Goal: Information Seeking & Learning: Learn about a topic

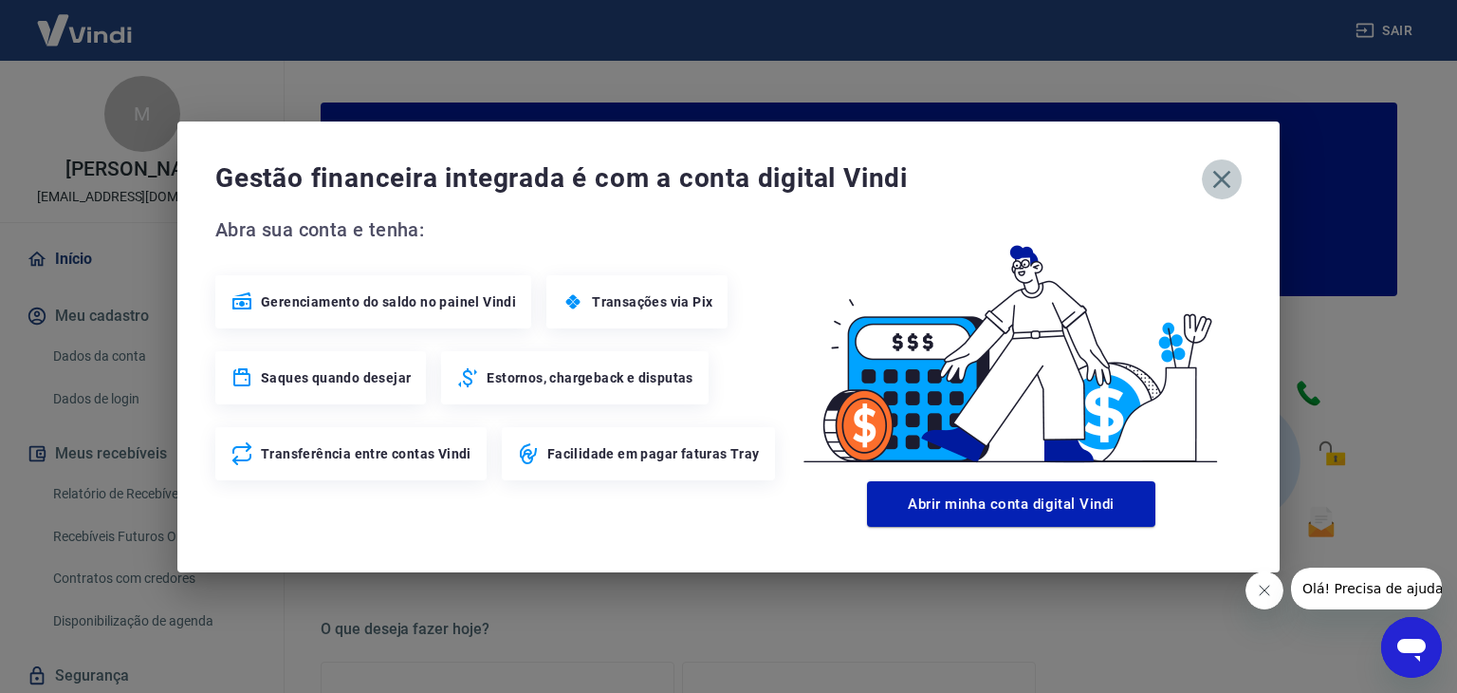
click at [1220, 176] on icon "button" at bounding box center [1222, 179] width 18 height 18
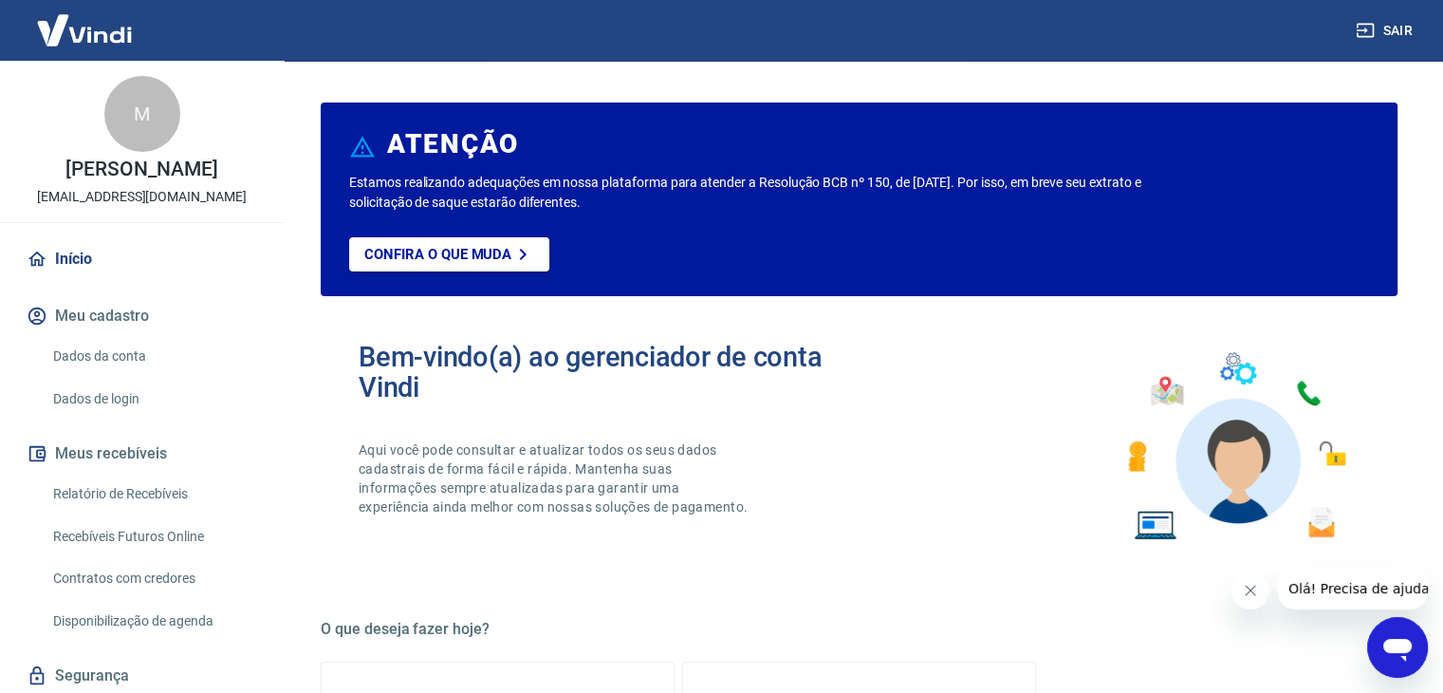
scroll to position [81, 0]
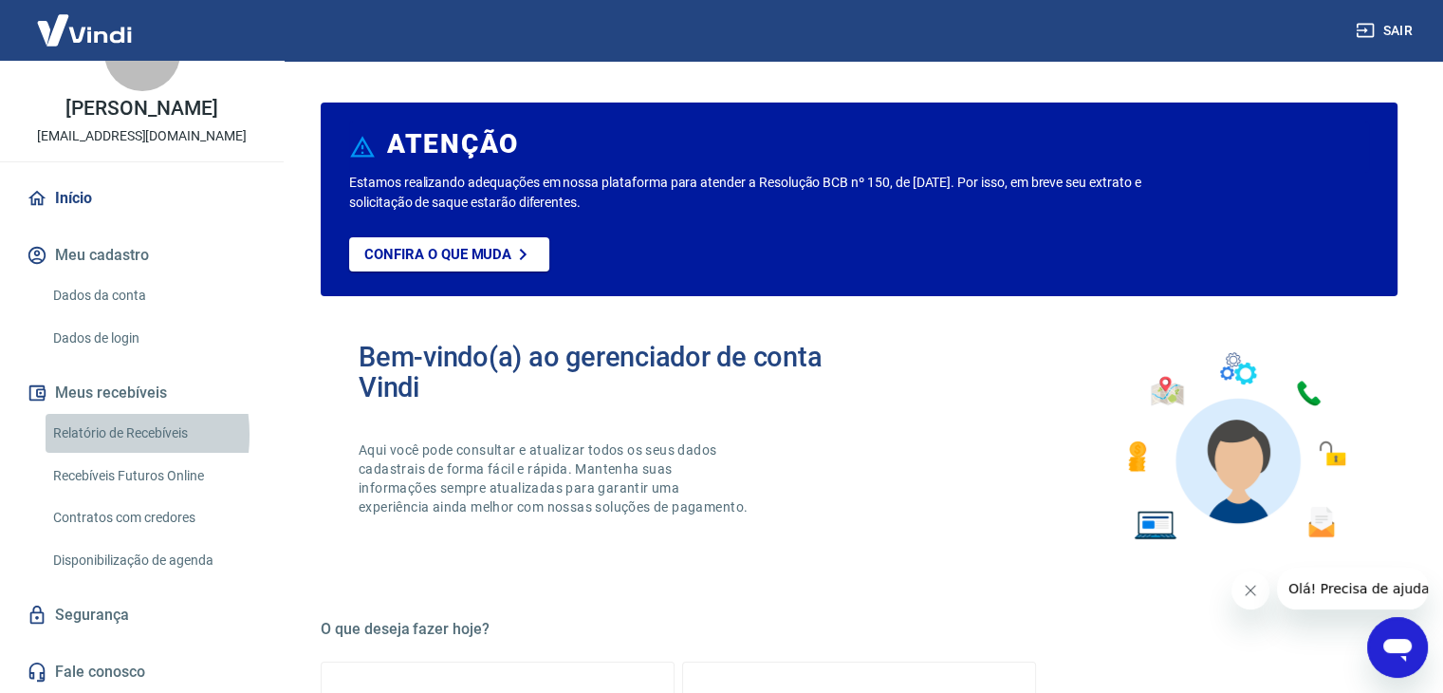
click at [86, 434] on link "Relatório de Recebíveis" at bounding box center [153, 433] width 215 height 39
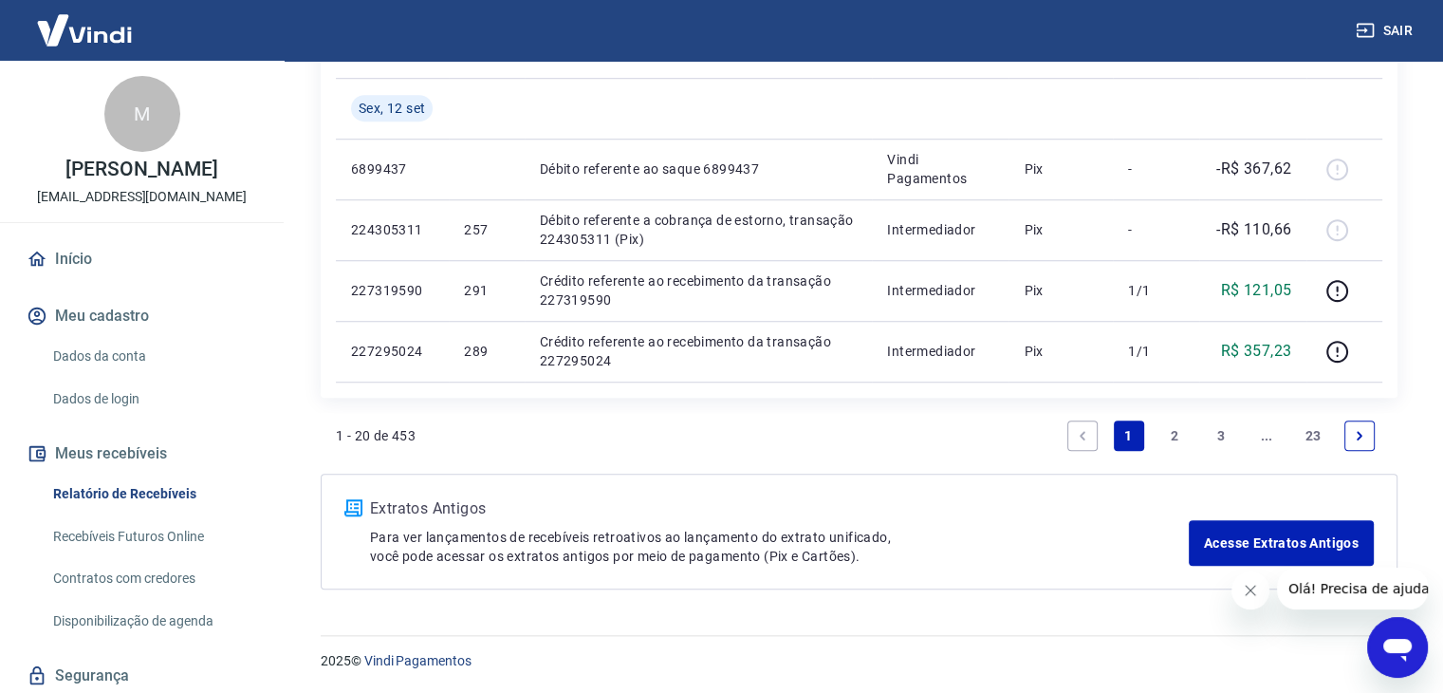
click at [181, 173] on p "[PERSON_NAME]" at bounding box center [141, 169] width 152 height 20
click at [122, 415] on link "Dados de login" at bounding box center [153, 398] width 215 height 39
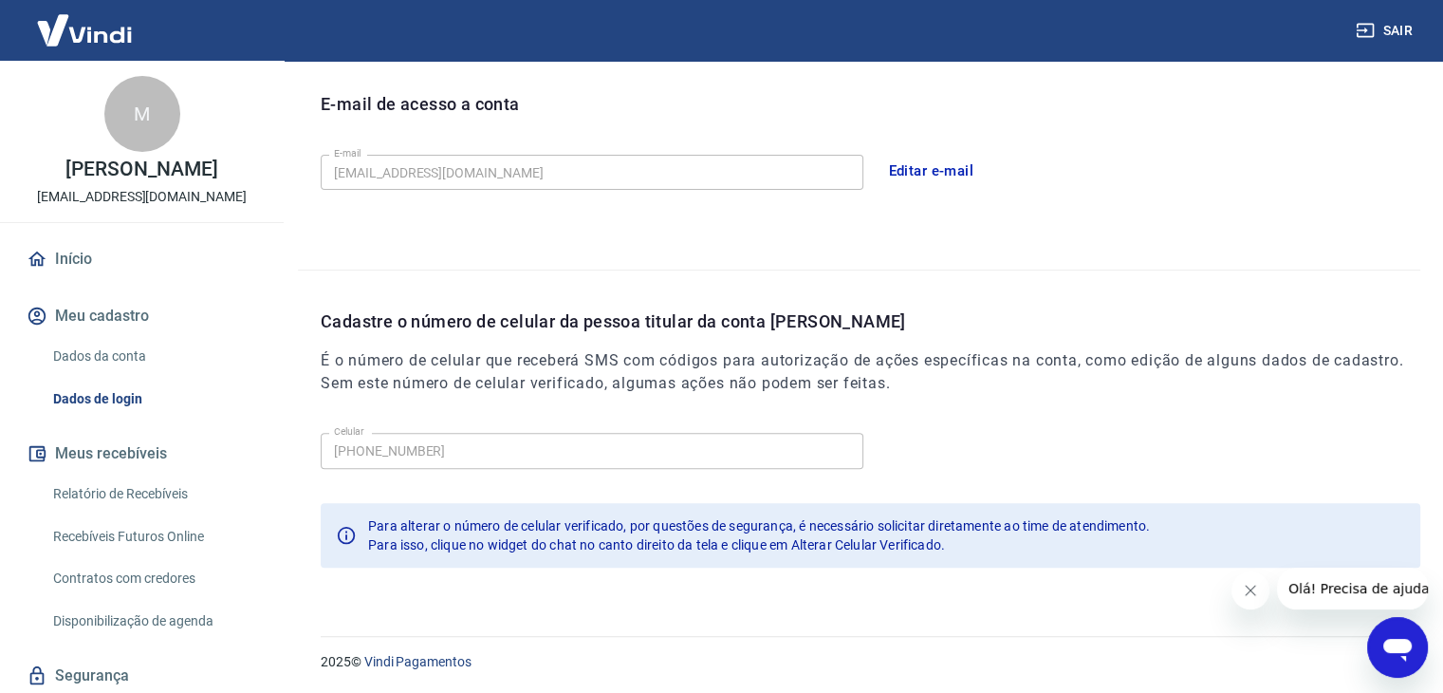
scroll to position [522, 0]
click at [1355, 590] on span "Olá! Precisa de ajuda?" at bounding box center [1362, 588] width 148 height 15
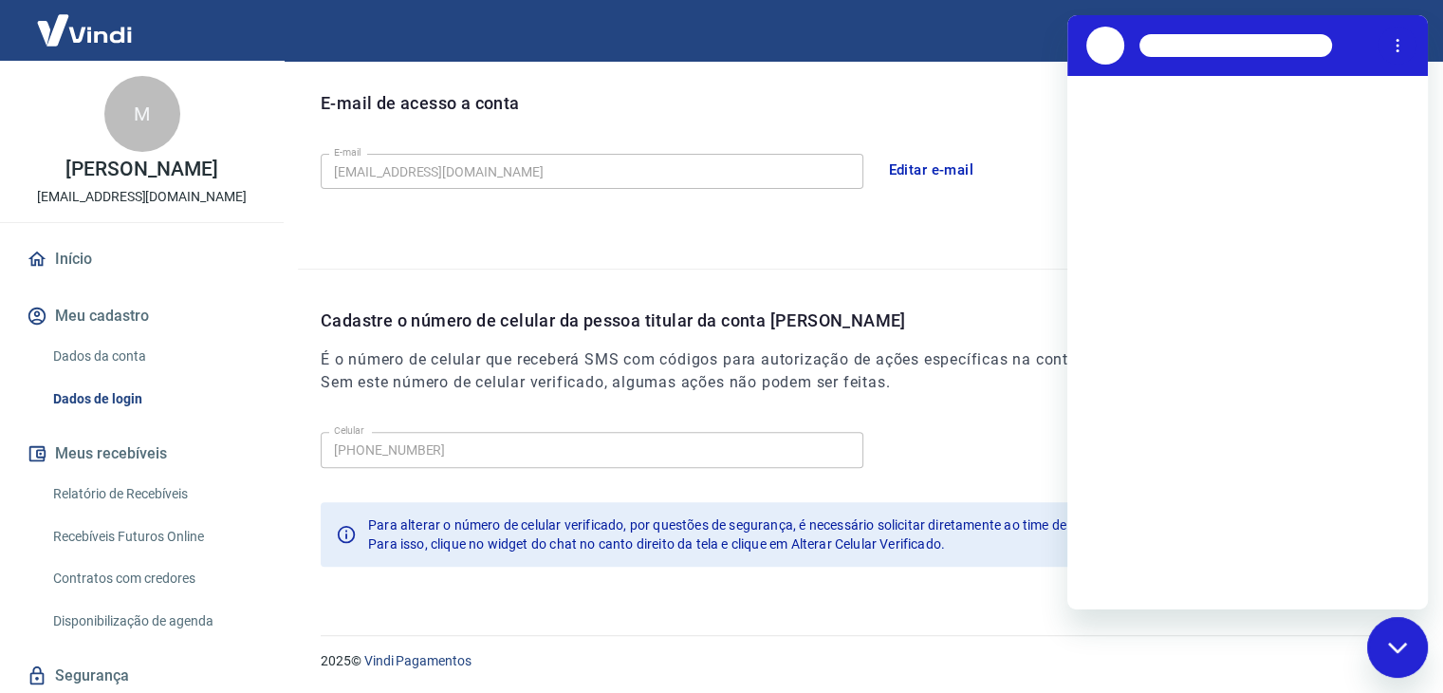
scroll to position [0, 0]
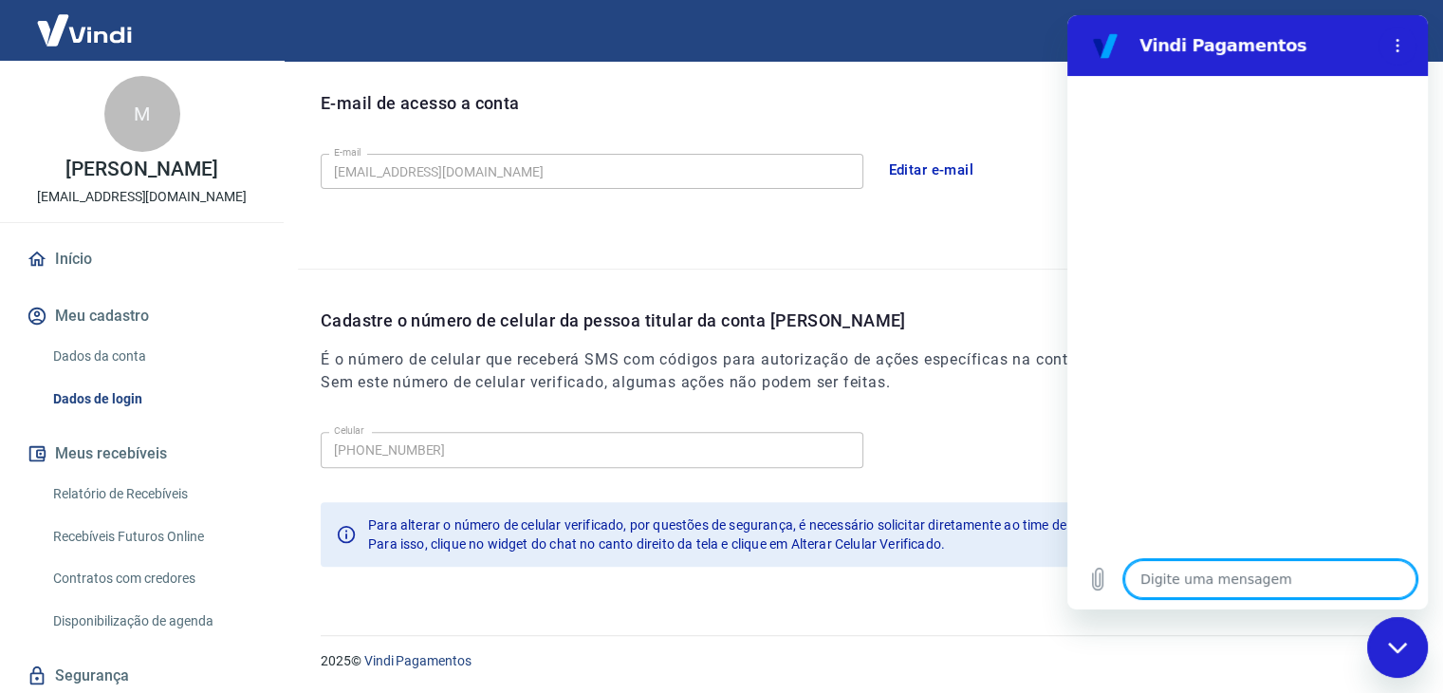
type textarea "b"
type textarea "x"
type textarea "bo"
type textarea "x"
type textarea "boa"
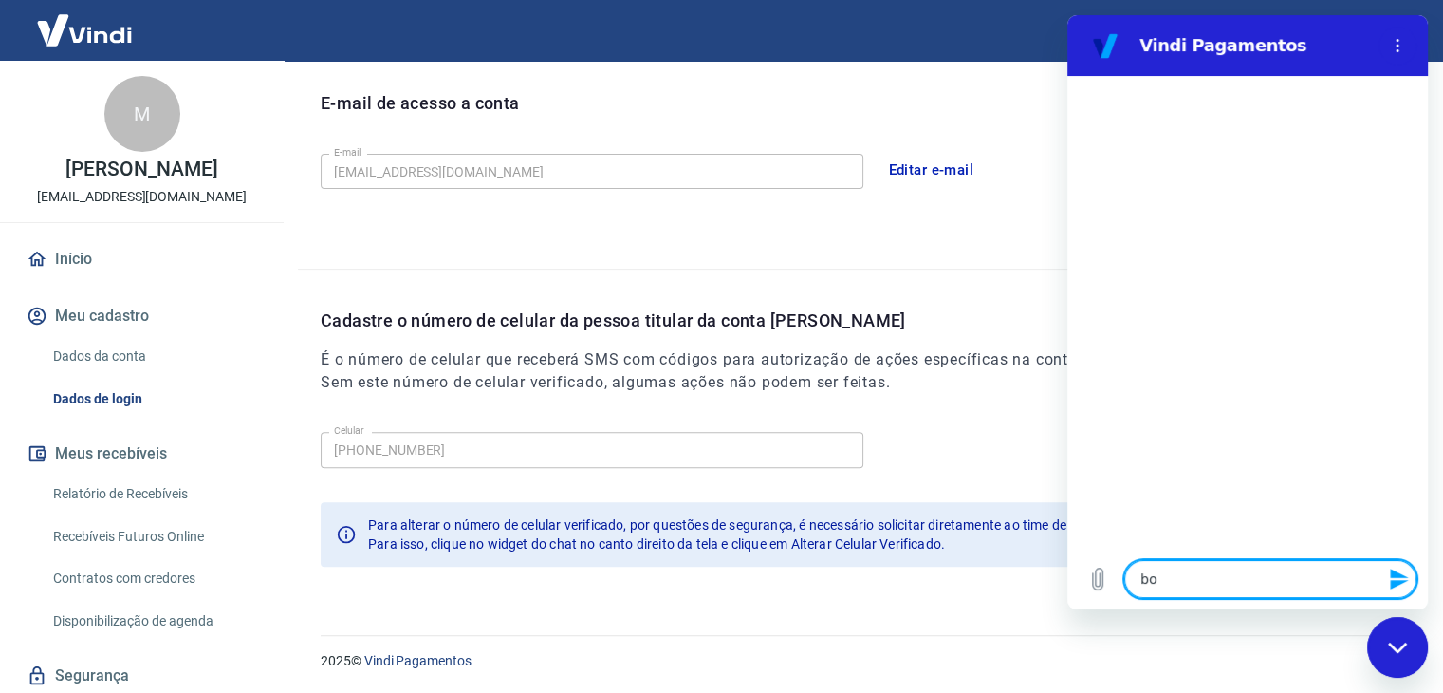
type textarea "x"
type textarea "boa"
type textarea "x"
type textarea "boa t"
type textarea "x"
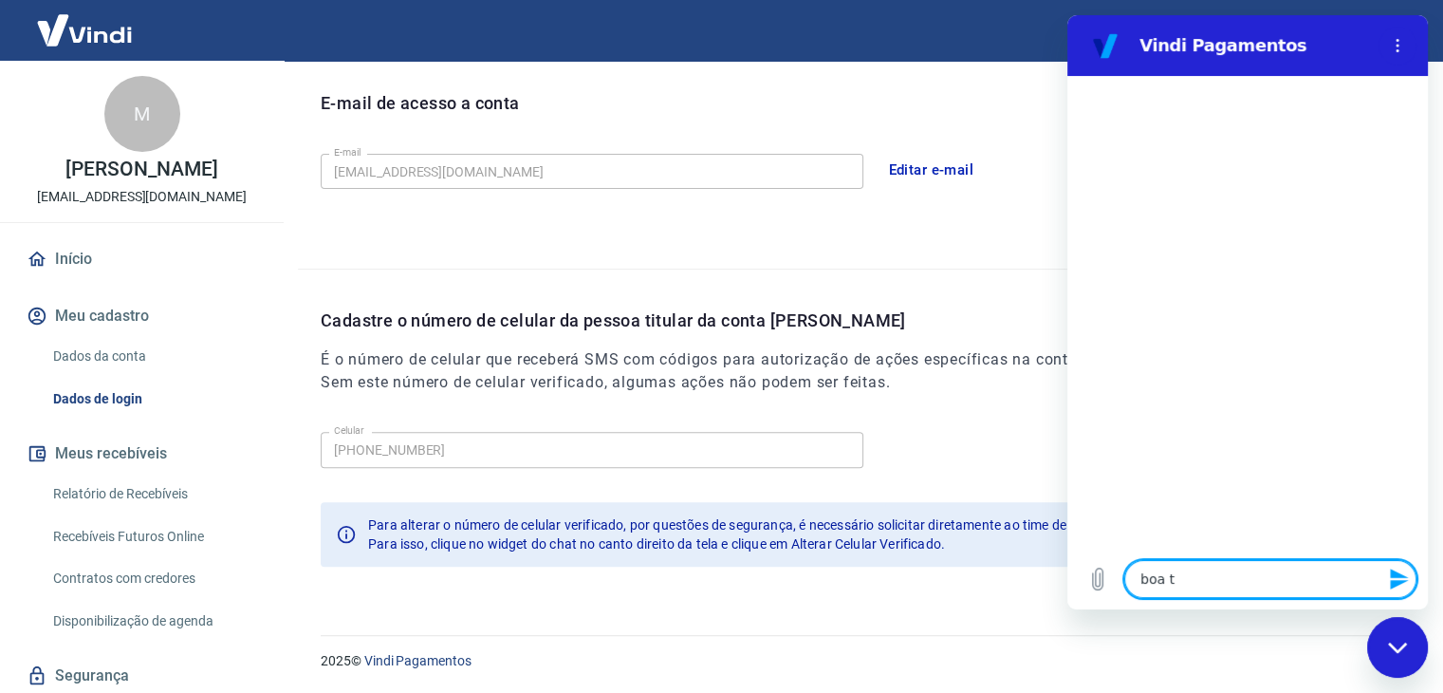
type textarea "boa ta"
type textarea "x"
type textarea "boa tar"
type textarea "x"
type textarea "boa tard"
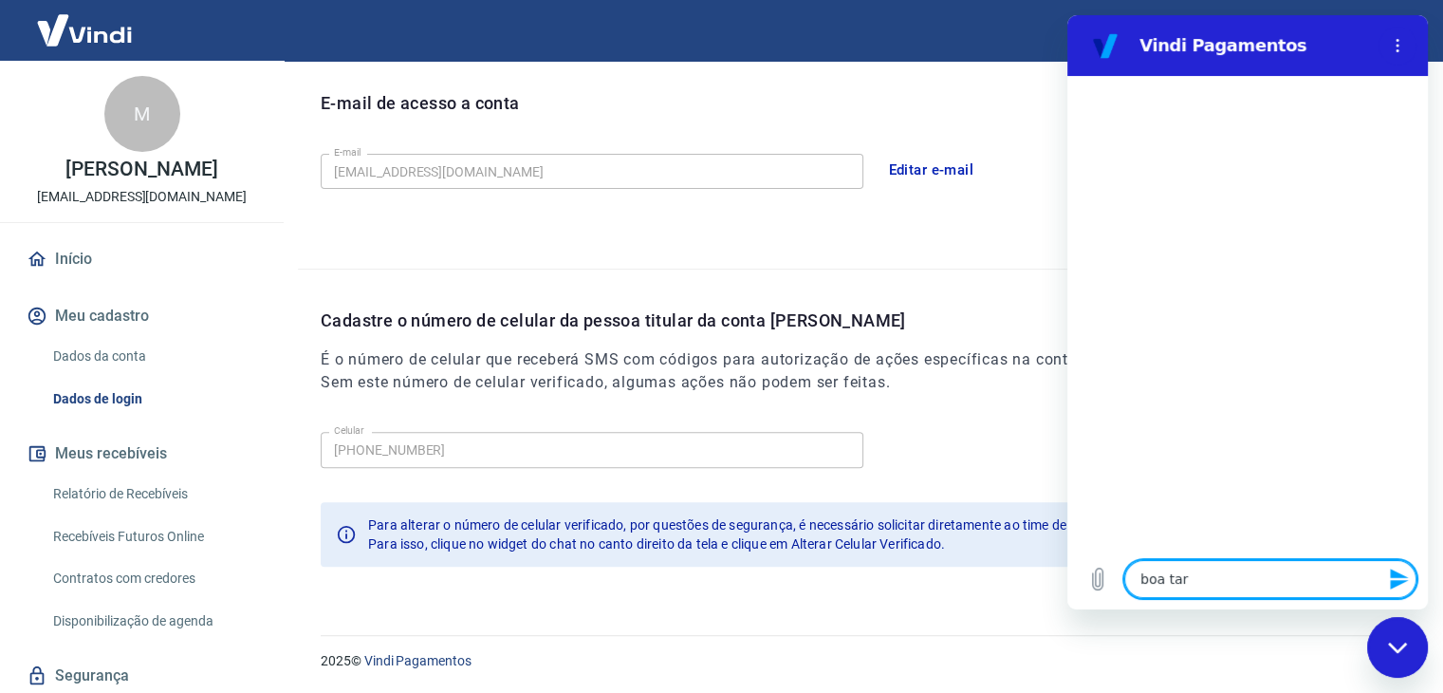
type textarea "x"
type textarea "boa tarde"
type textarea "x"
type textarea "boa tarde"
type textarea "x"
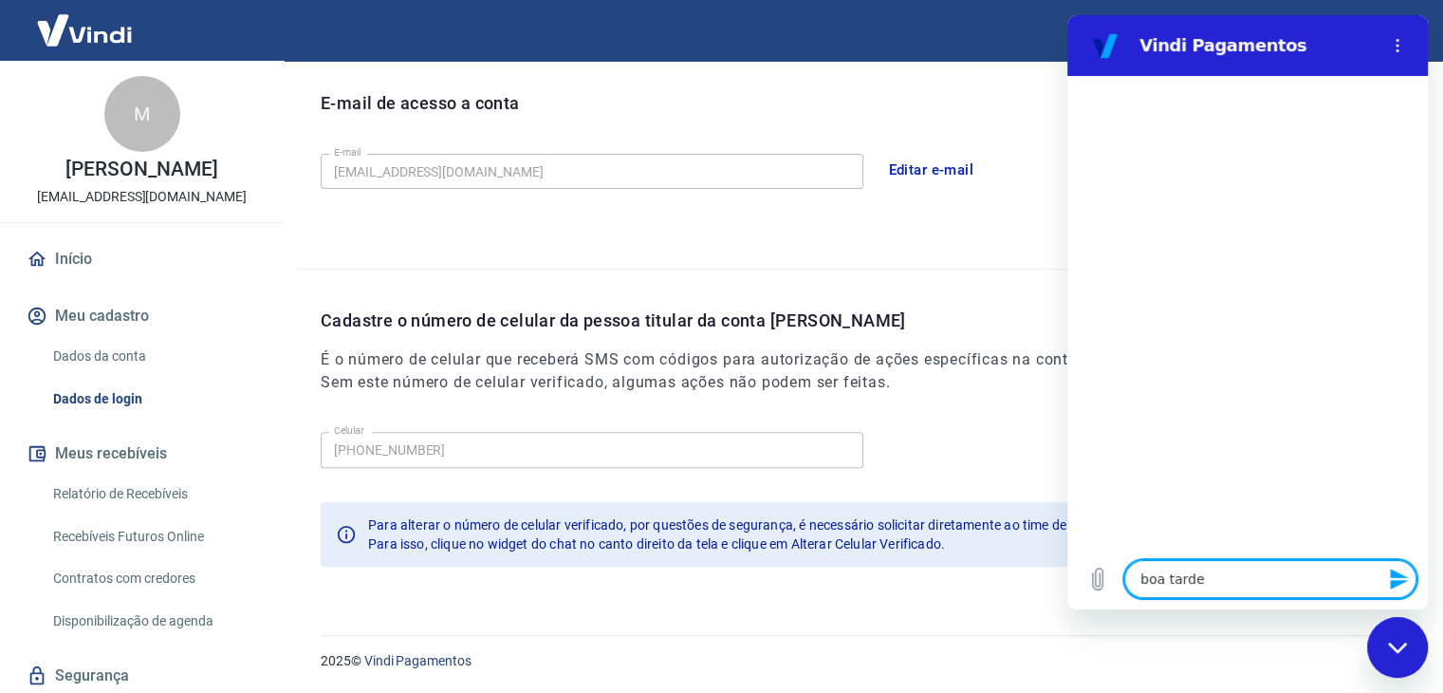
type textarea "boa tarde !"
type textarea "x"
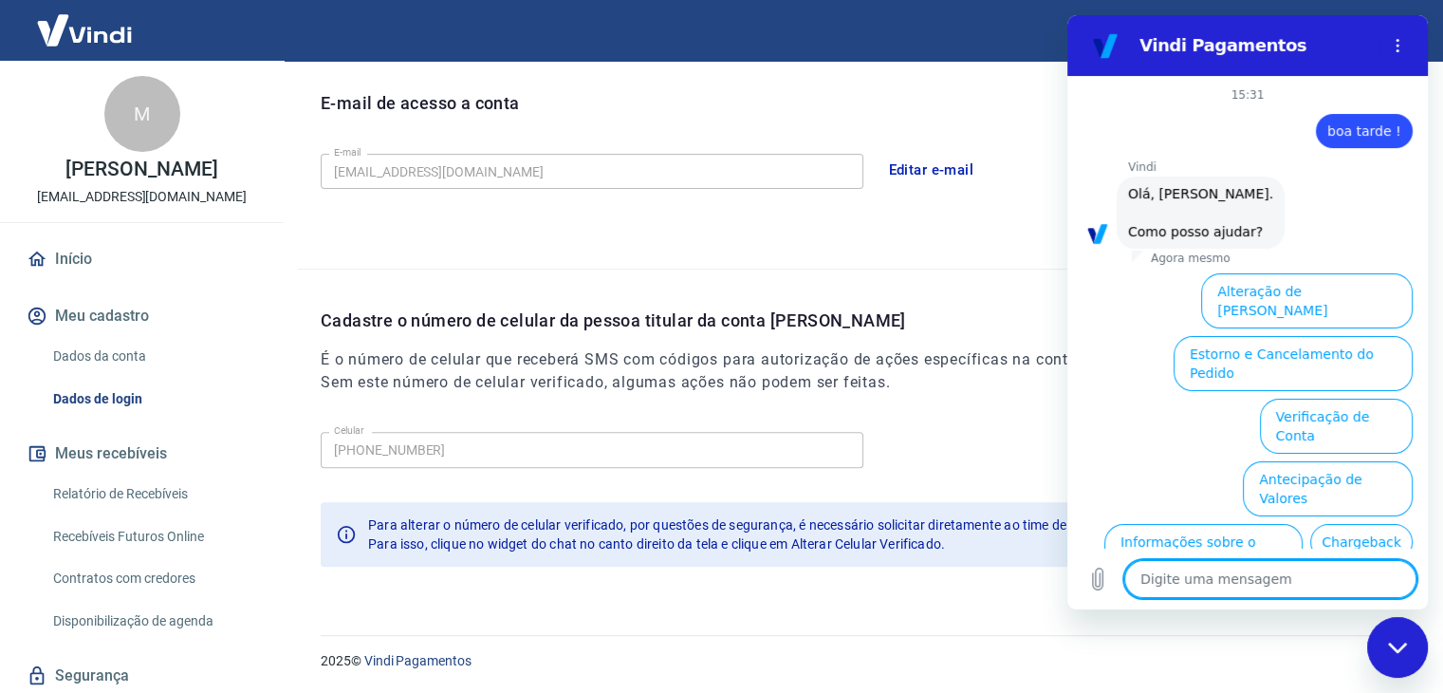
scroll to position [130, 0]
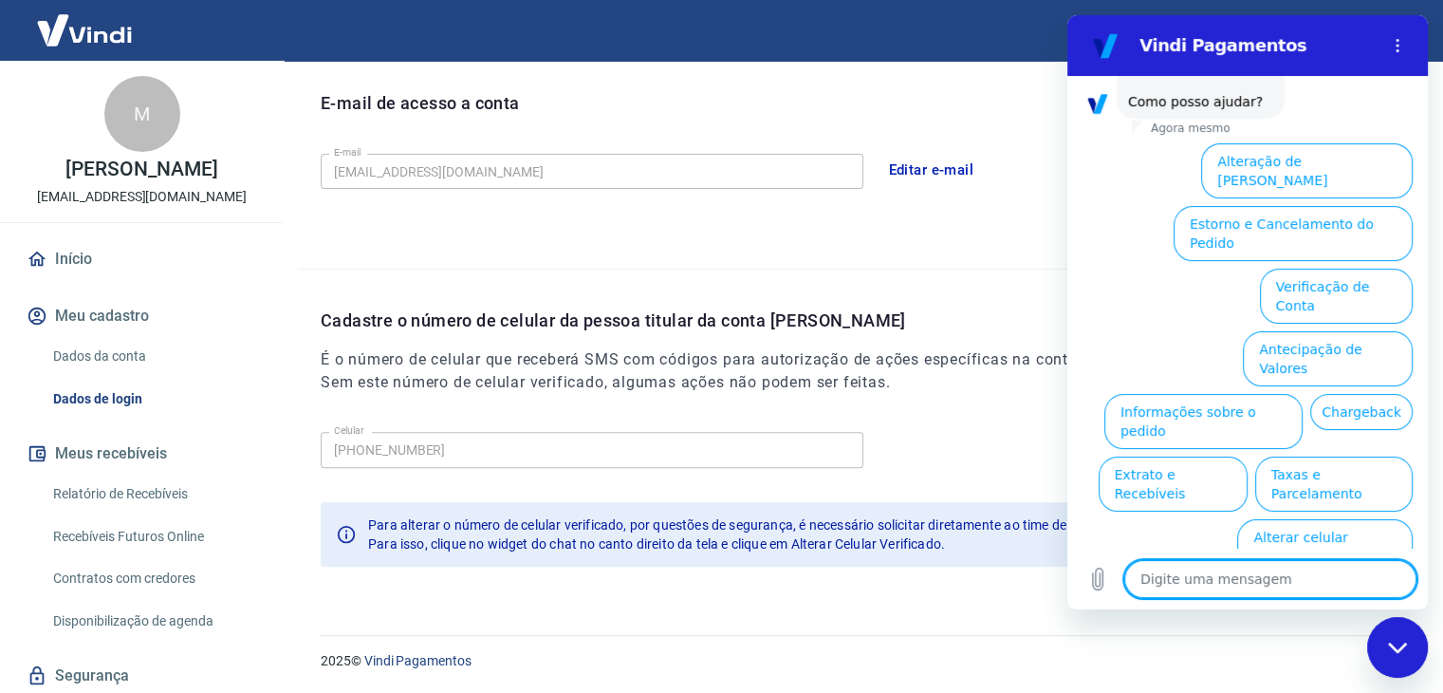
click at [1396, 641] on icon "Fechar janela de mensagens" at bounding box center [1398, 647] width 20 height 12
type textarea "x"
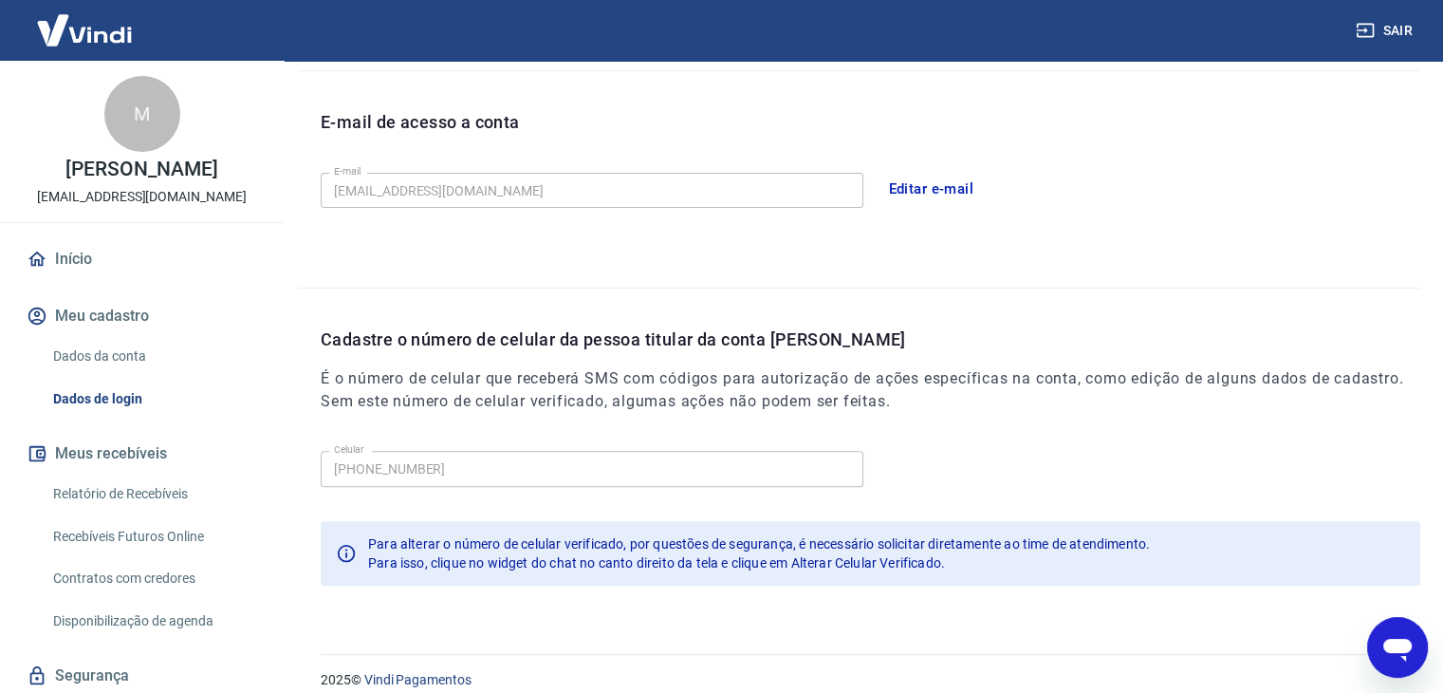
scroll to position [522, 0]
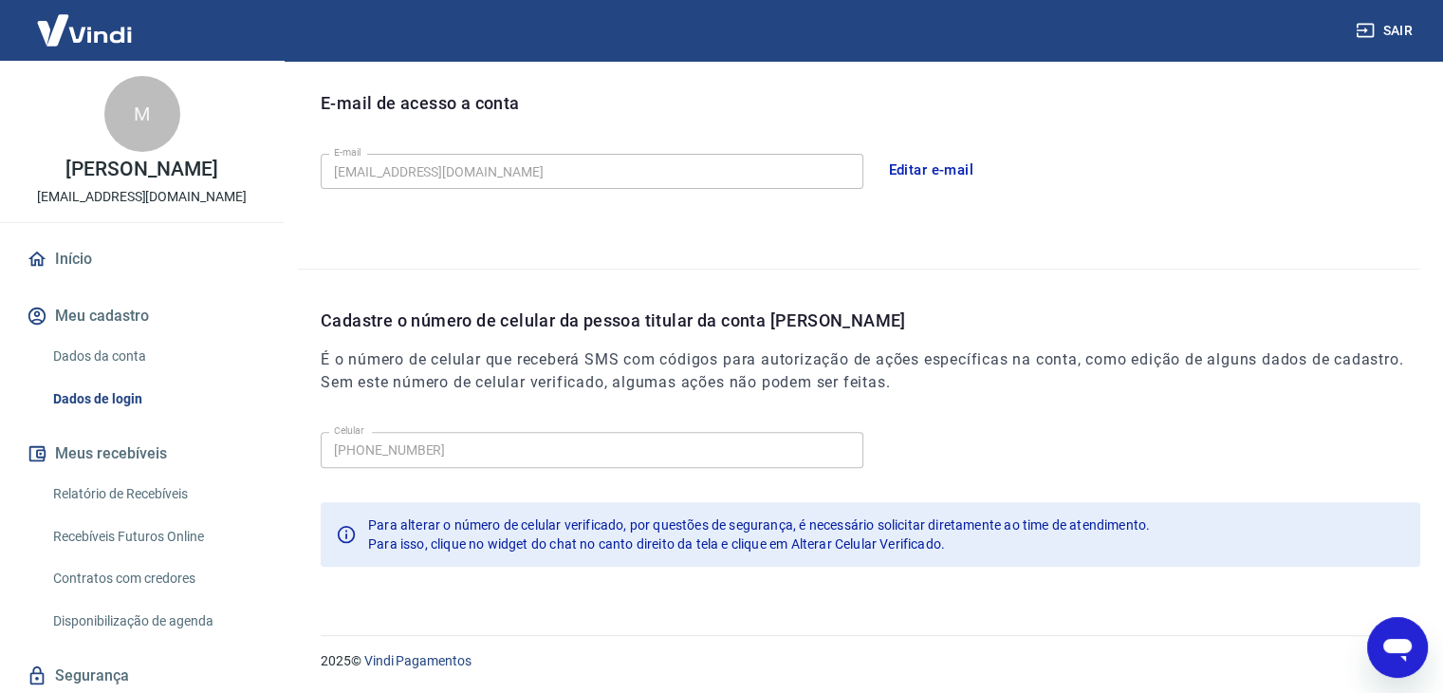
click at [83, 376] on link "Dados da conta" at bounding box center [153, 356] width 215 height 39
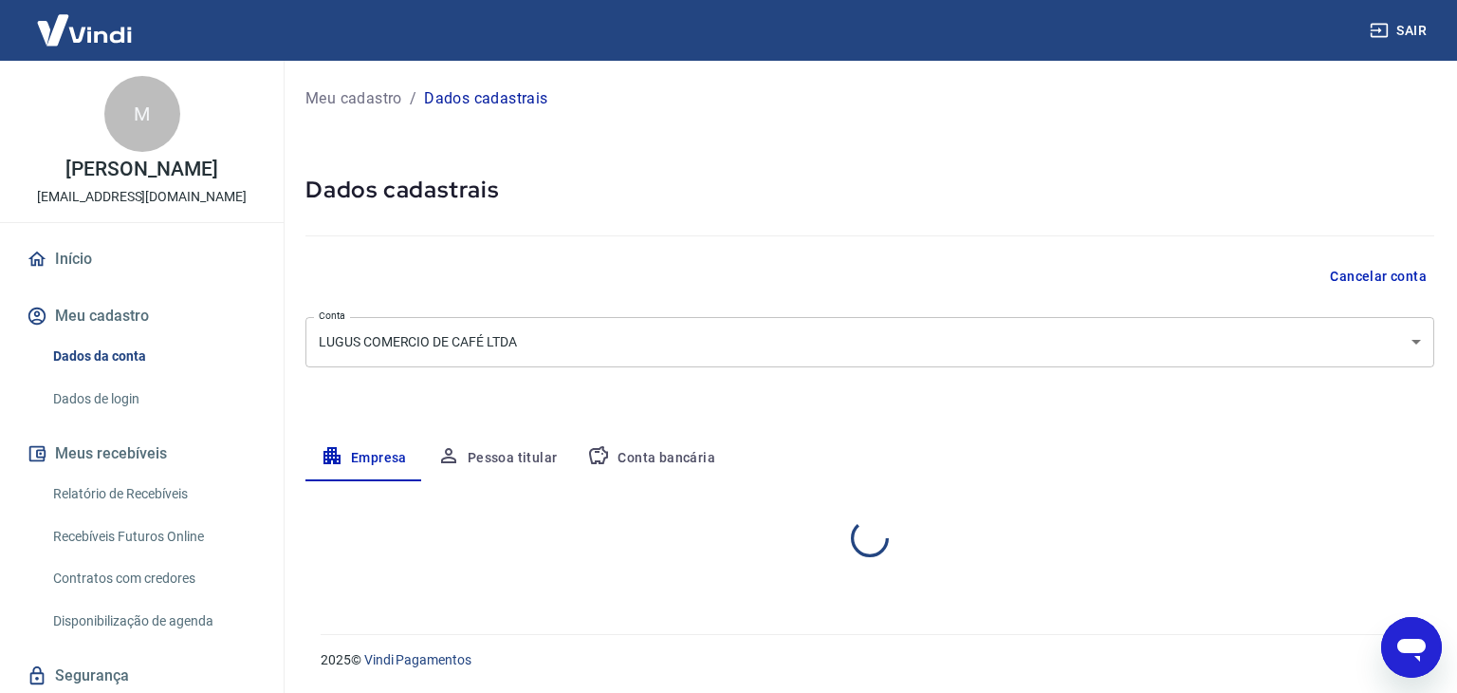
select select "SP"
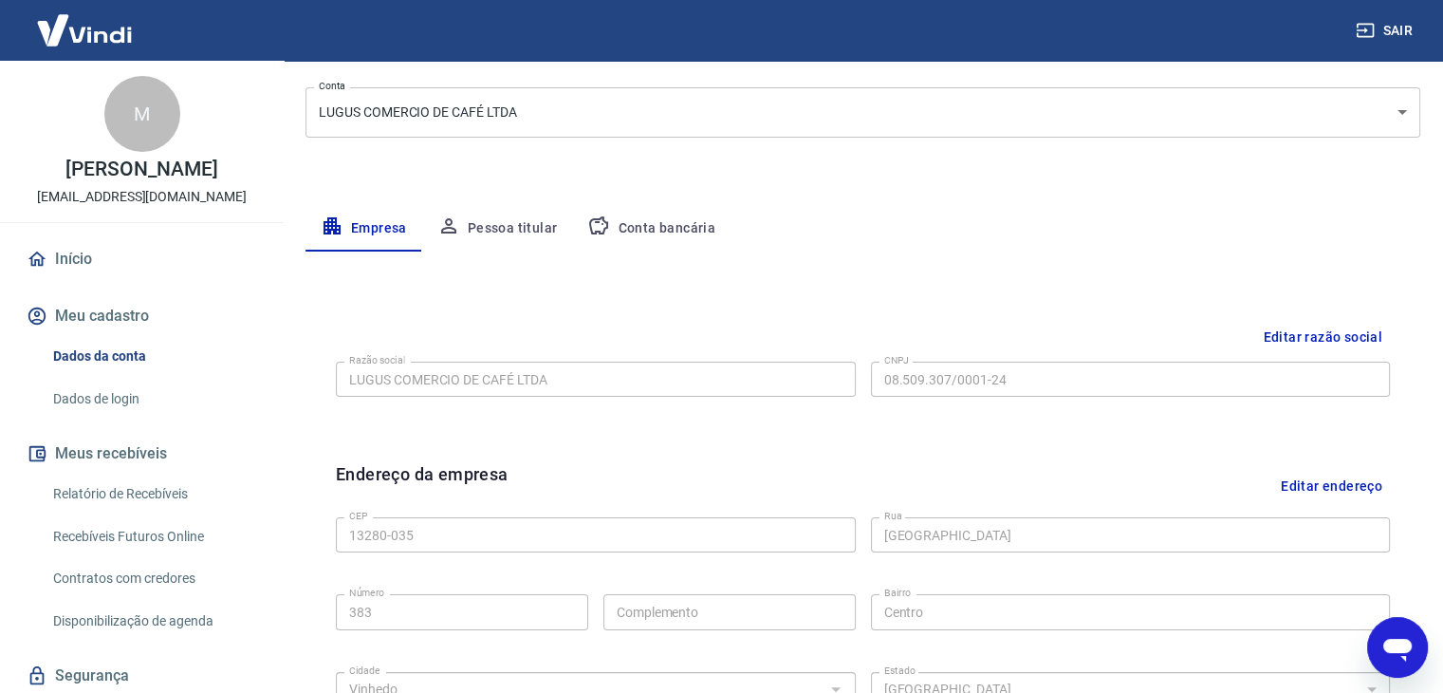
scroll to position [201, 0]
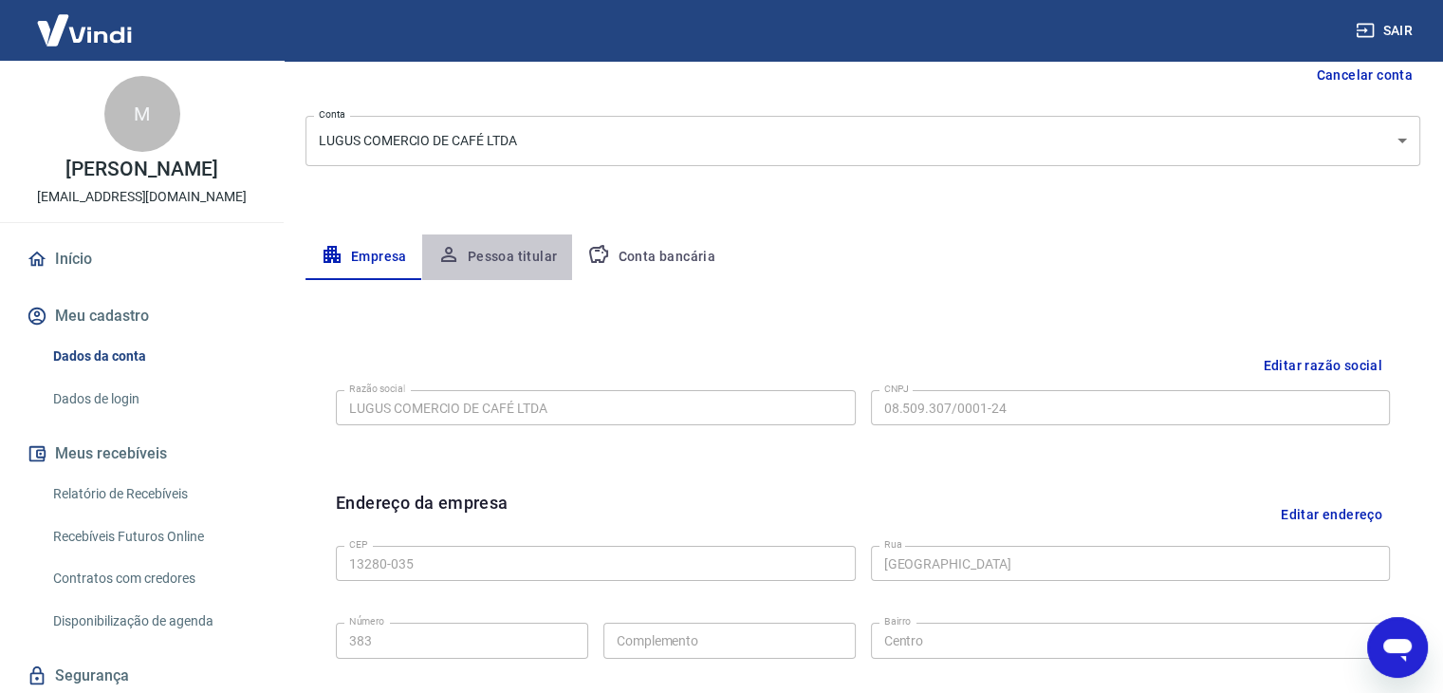
click at [493, 259] on button "Pessoa titular" at bounding box center [497, 257] width 151 height 46
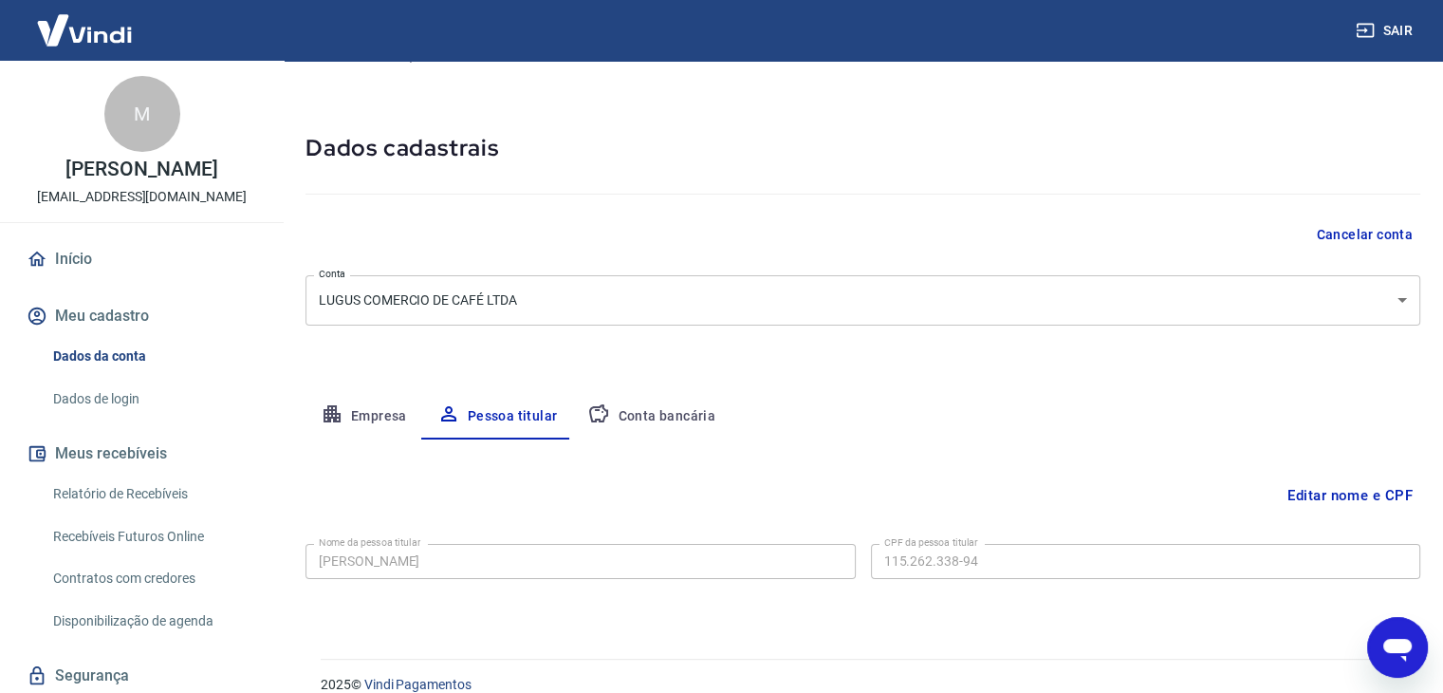
scroll to position [65, 0]
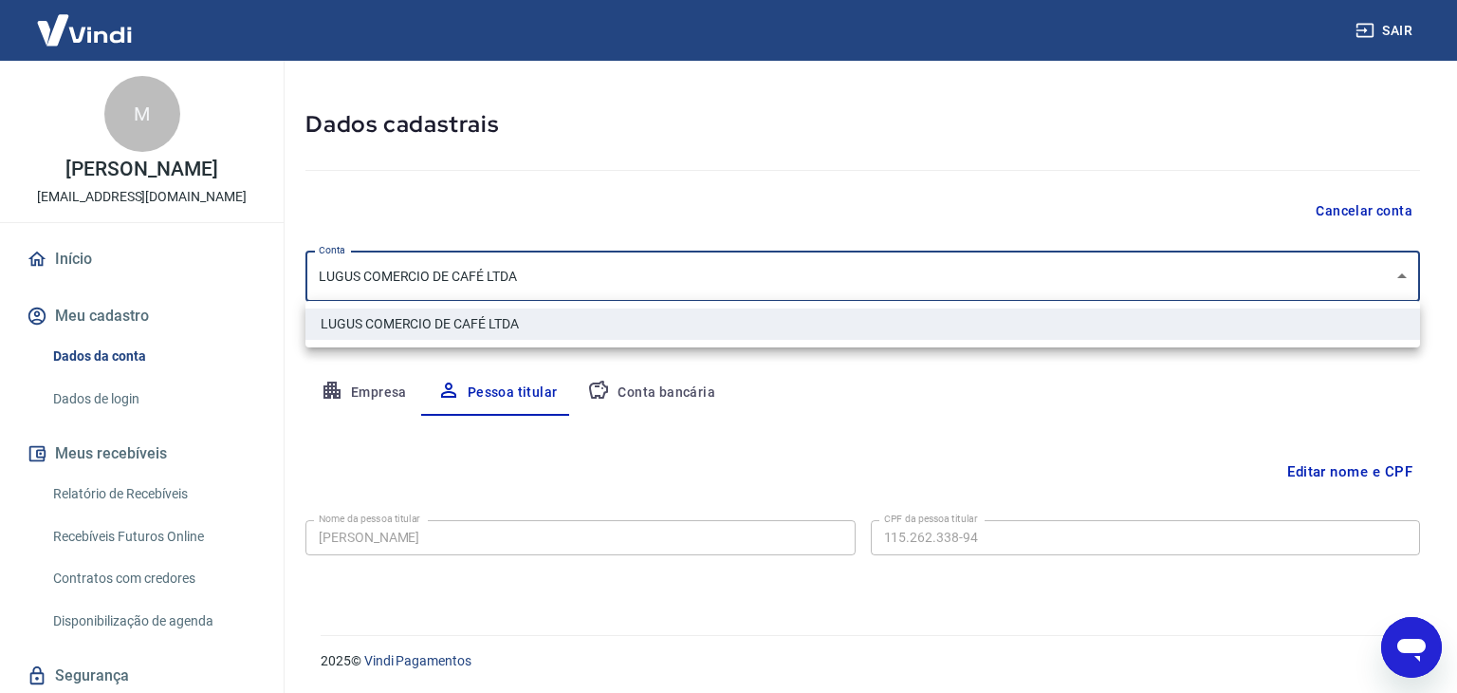
click at [1396, 269] on body "Sair M [PERSON_NAME] DE MORARES [EMAIL_ADDRESS][DOMAIN_NAME] Início Meu cadastr…" at bounding box center [728, 281] width 1457 height 693
click at [1396, 269] on div at bounding box center [728, 346] width 1457 height 693
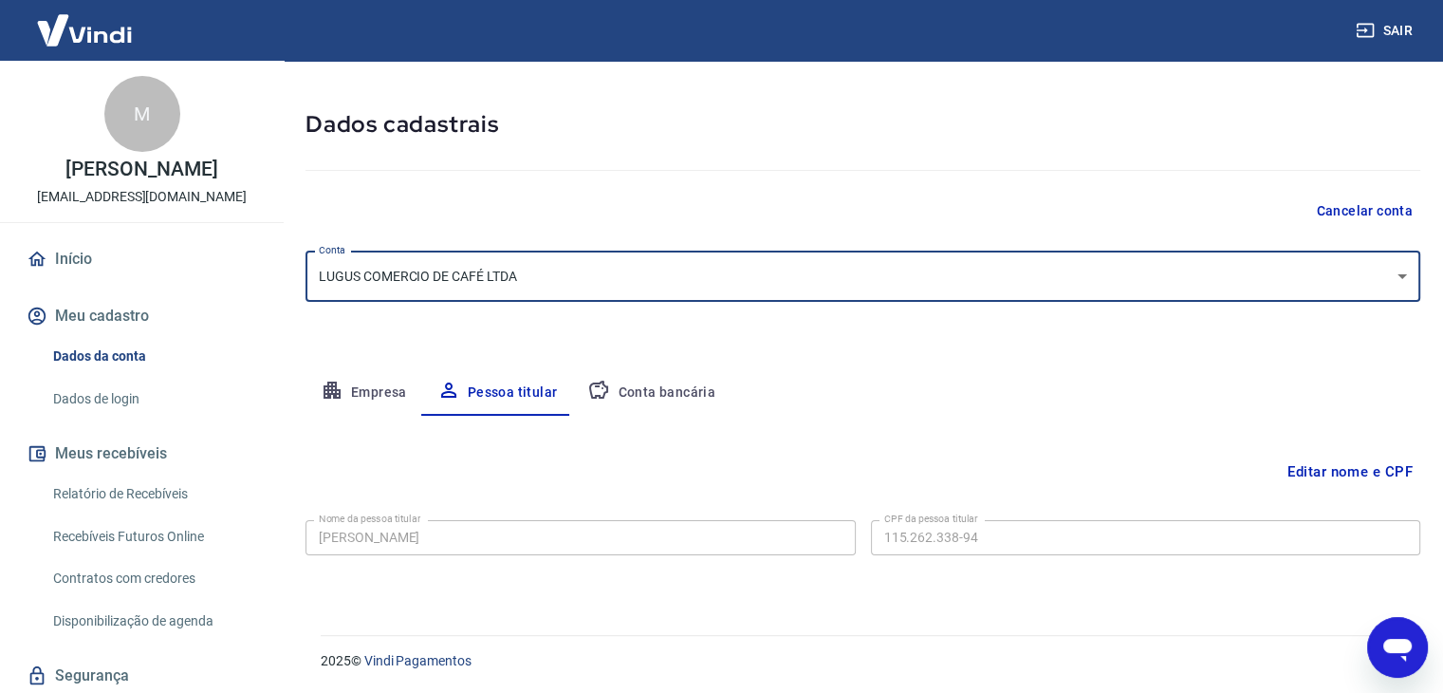
click at [656, 394] on button "Conta bancária" at bounding box center [651, 393] width 158 height 46
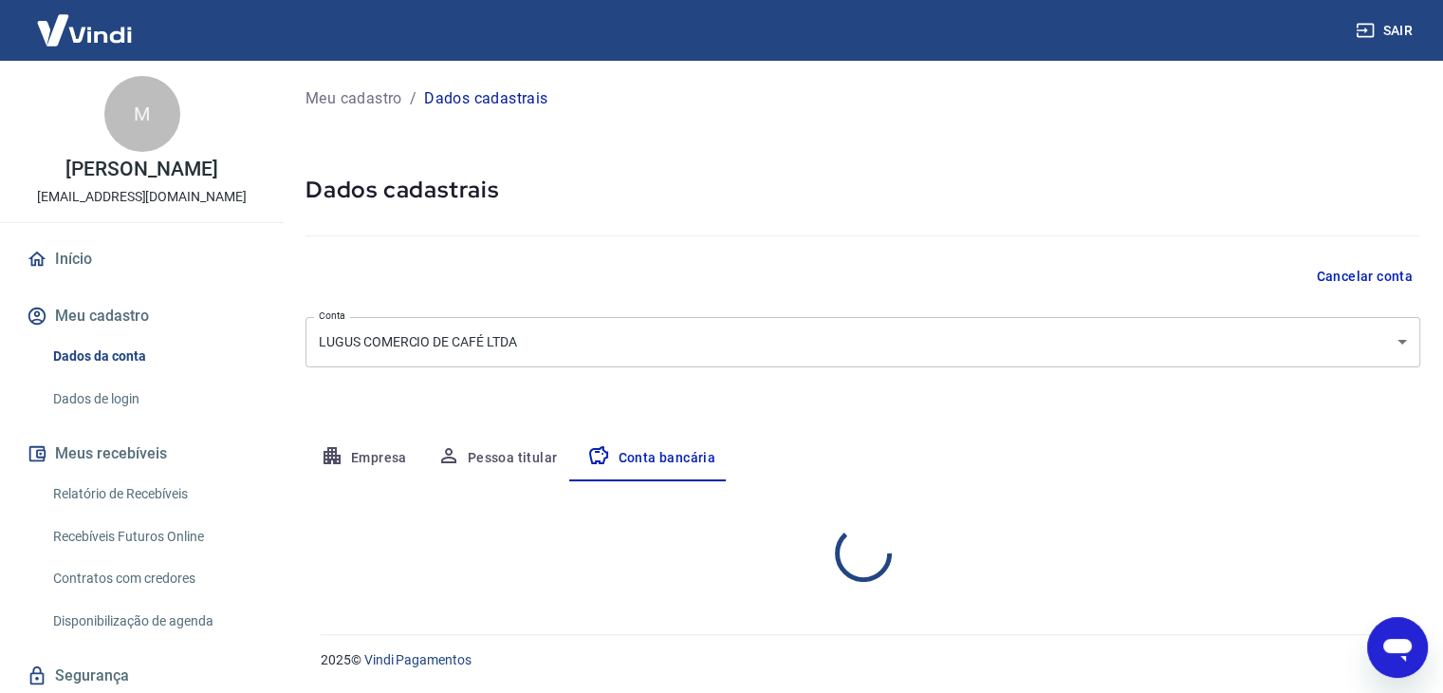
scroll to position [0, 0]
select select "1"
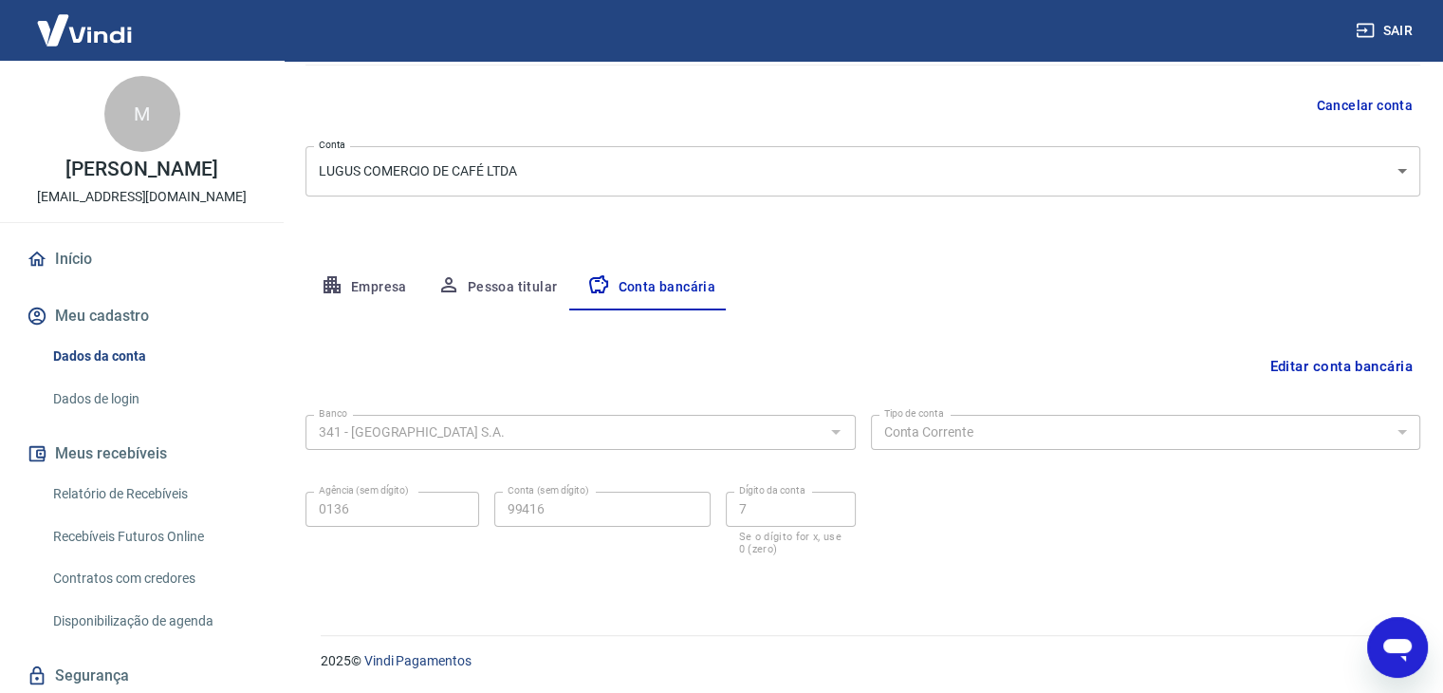
scroll to position [81, 0]
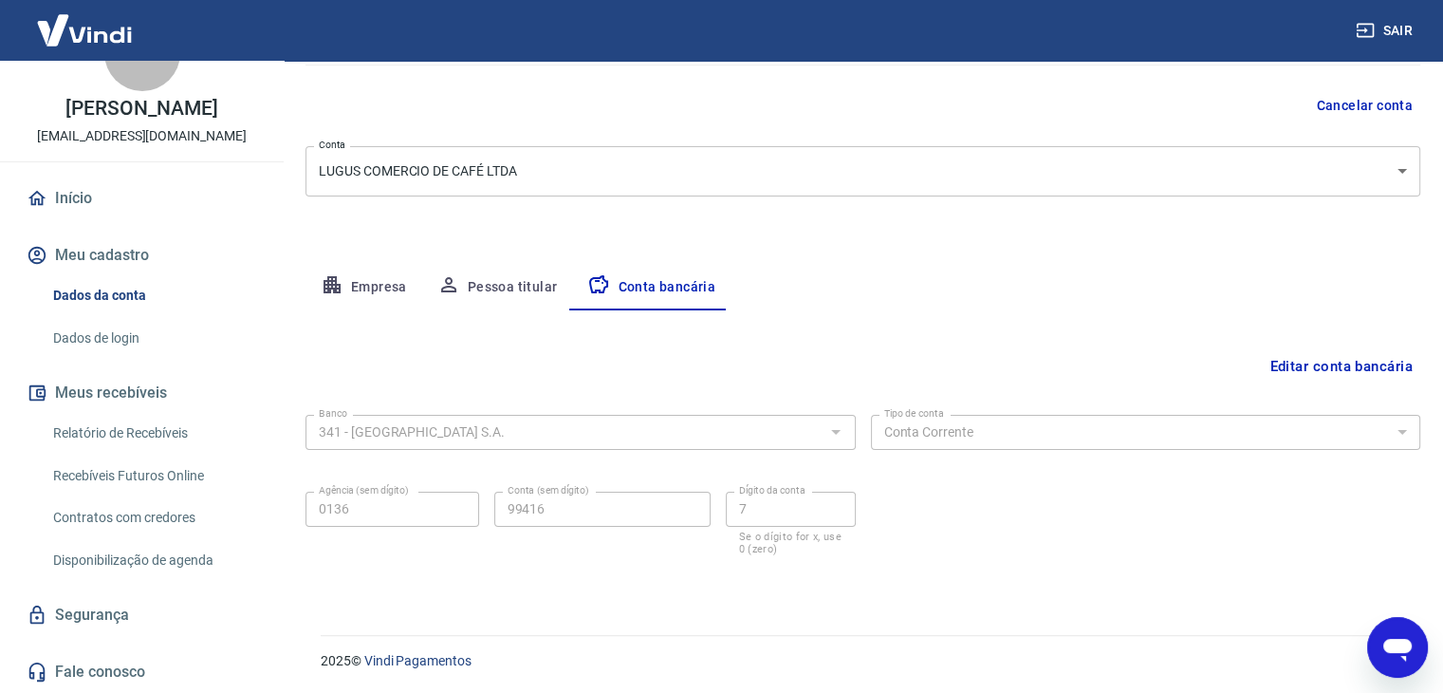
click at [117, 667] on link "Fale conosco" at bounding box center [142, 672] width 238 height 42
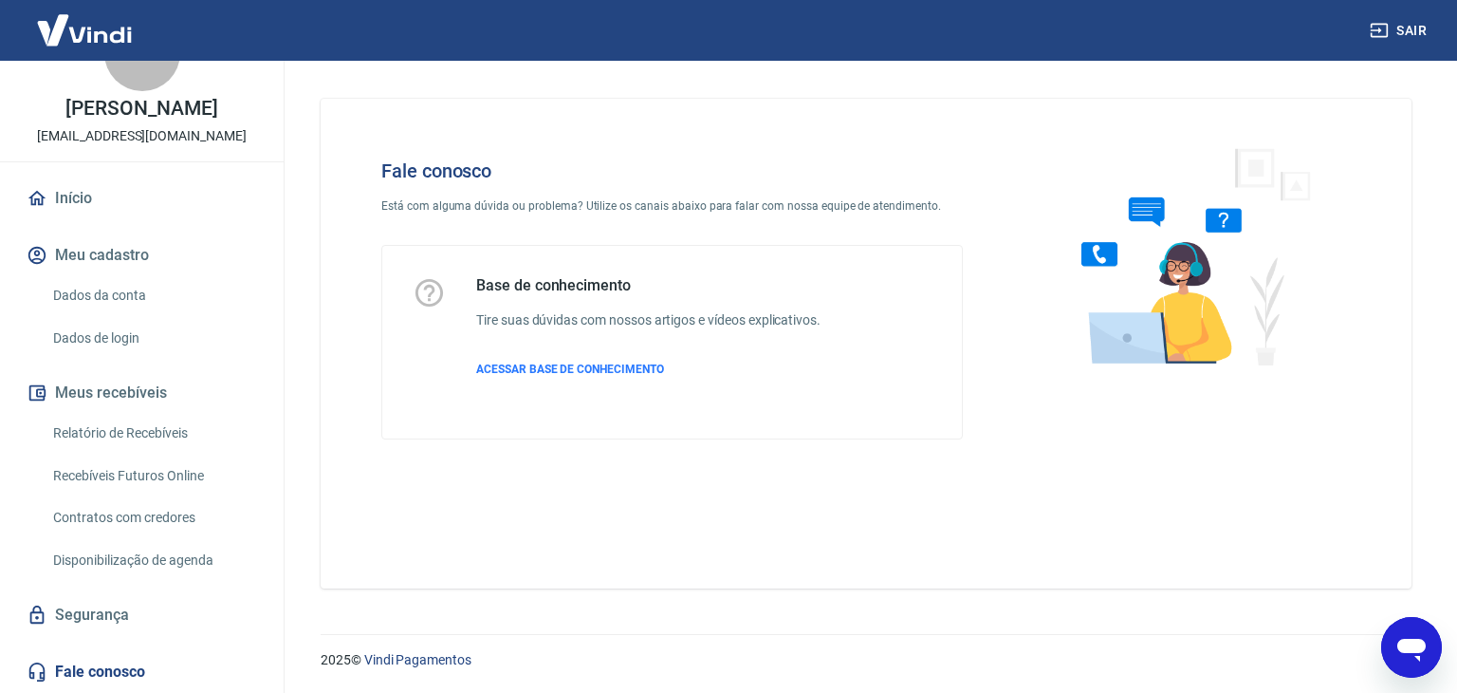
click at [565, 203] on p "Está com alguma dúvida ou problema? Utilize os canais abaixo para falar com nos…" at bounding box center [672, 205] width 582 height 17
click at [1412, 648] on icon "Abrir janela de mensagens" at bounding box center [1411, 649] width 28 height 23
type textarea "x"
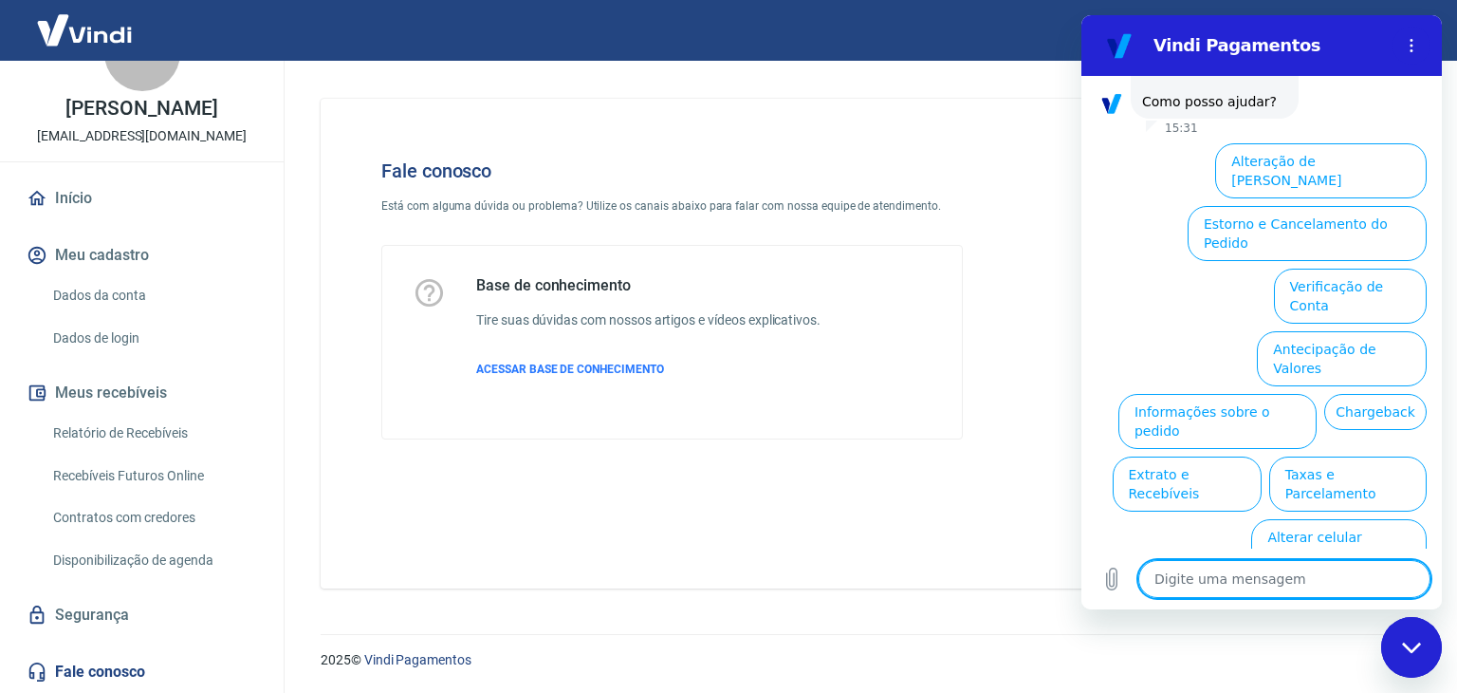
click at [1311, 564] on textarea at bounding box center [1284, 579] width 292 height 38
type textarea "c"
type textarea "x"
type textarea "cr"
type textarea "x"
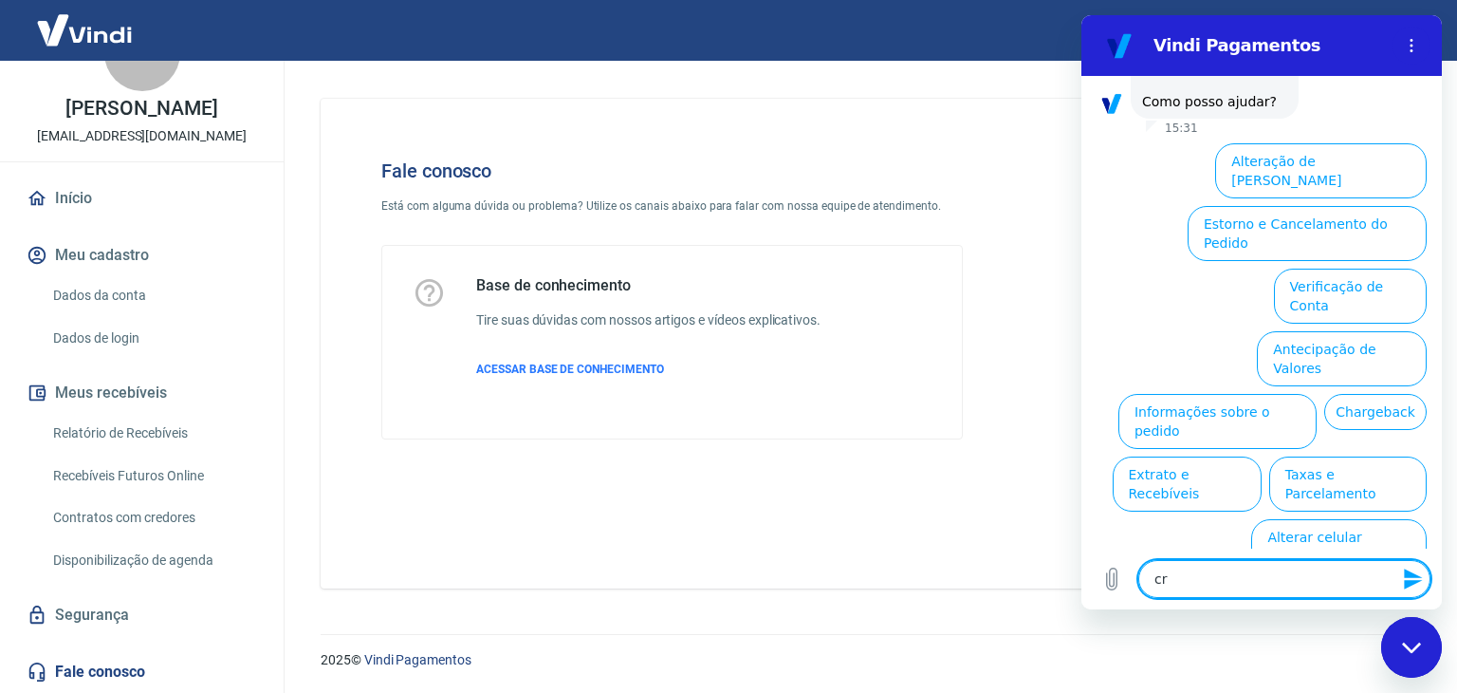
type textarea "cri"
type textarea "x"
type textarea "cria"
type textarea "x"
type textarea "criar"
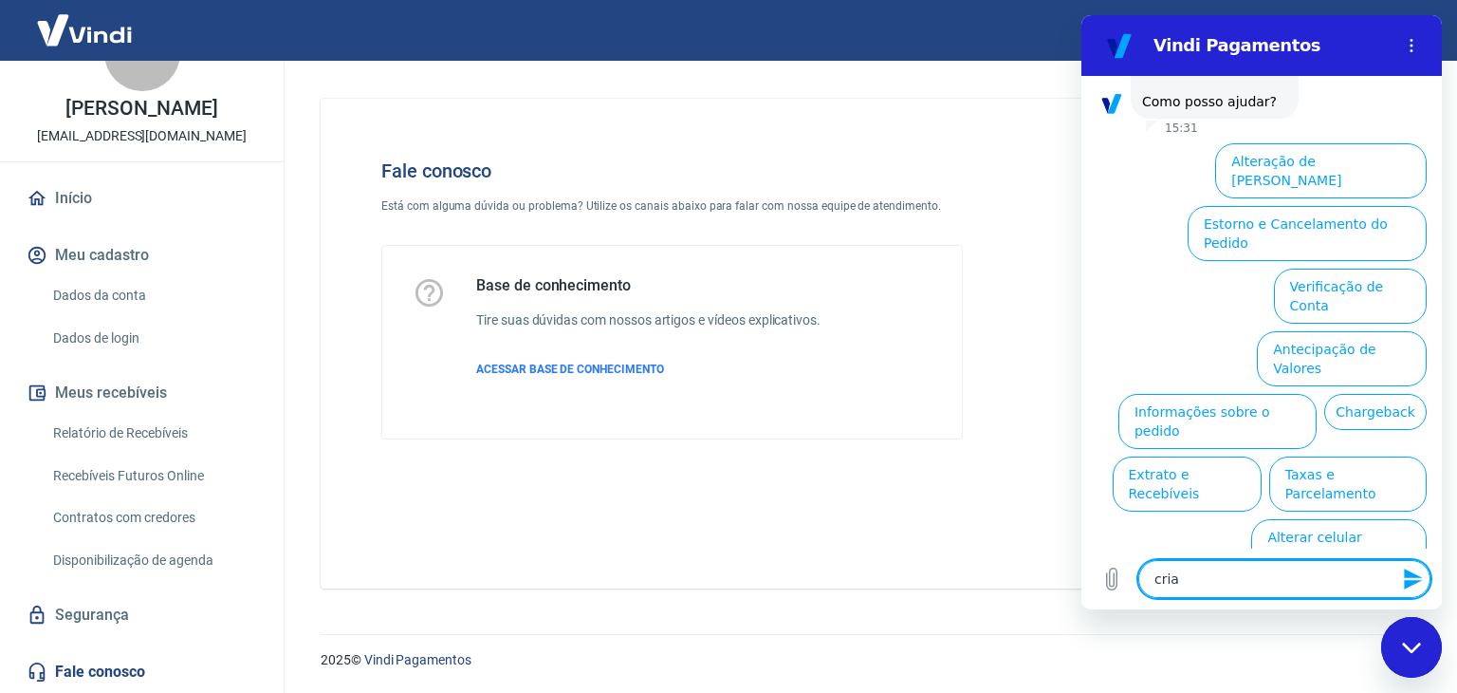
type textarea "x"
type textarea "criar"
type textarea "x"
type textarea "criar l"
type textarea "x"
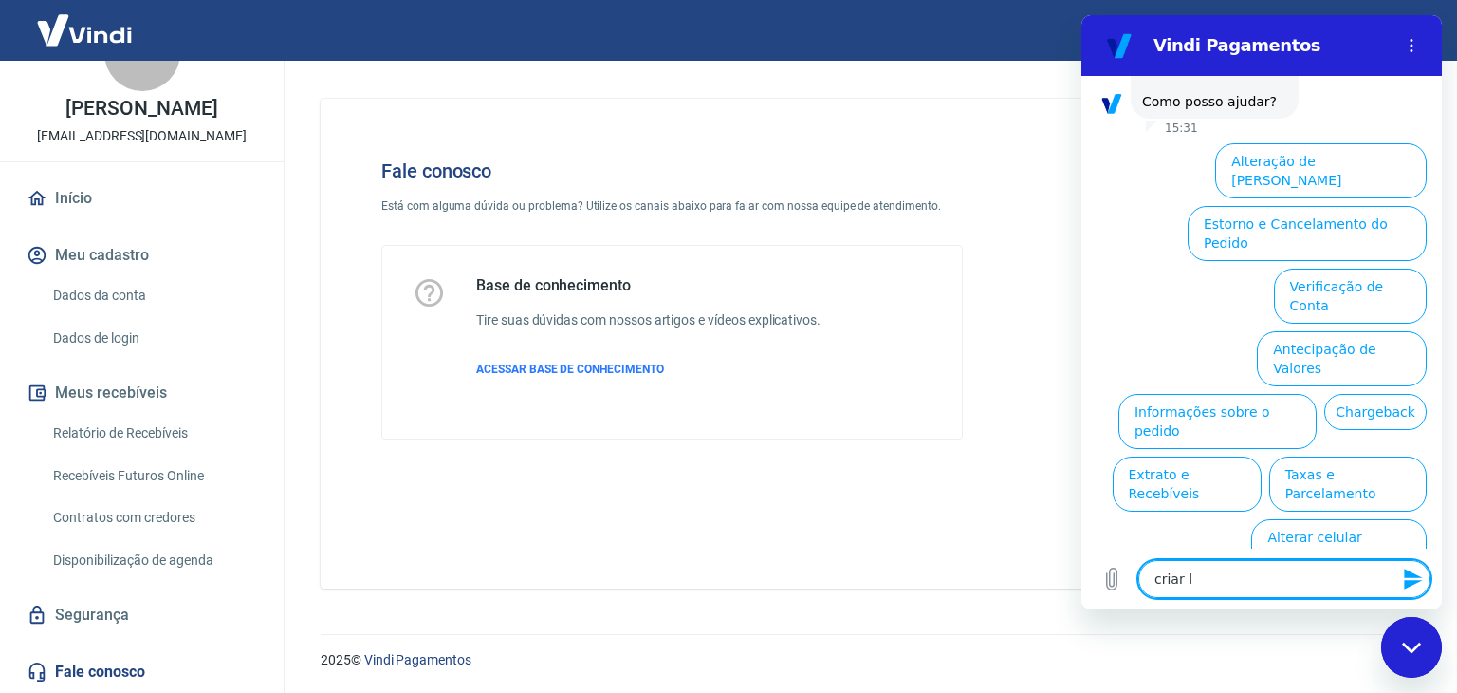
type textarea "criar lo"
type textarea "x"
type textarea "criar log"
type textarea "x"
type textarea "criar logi"
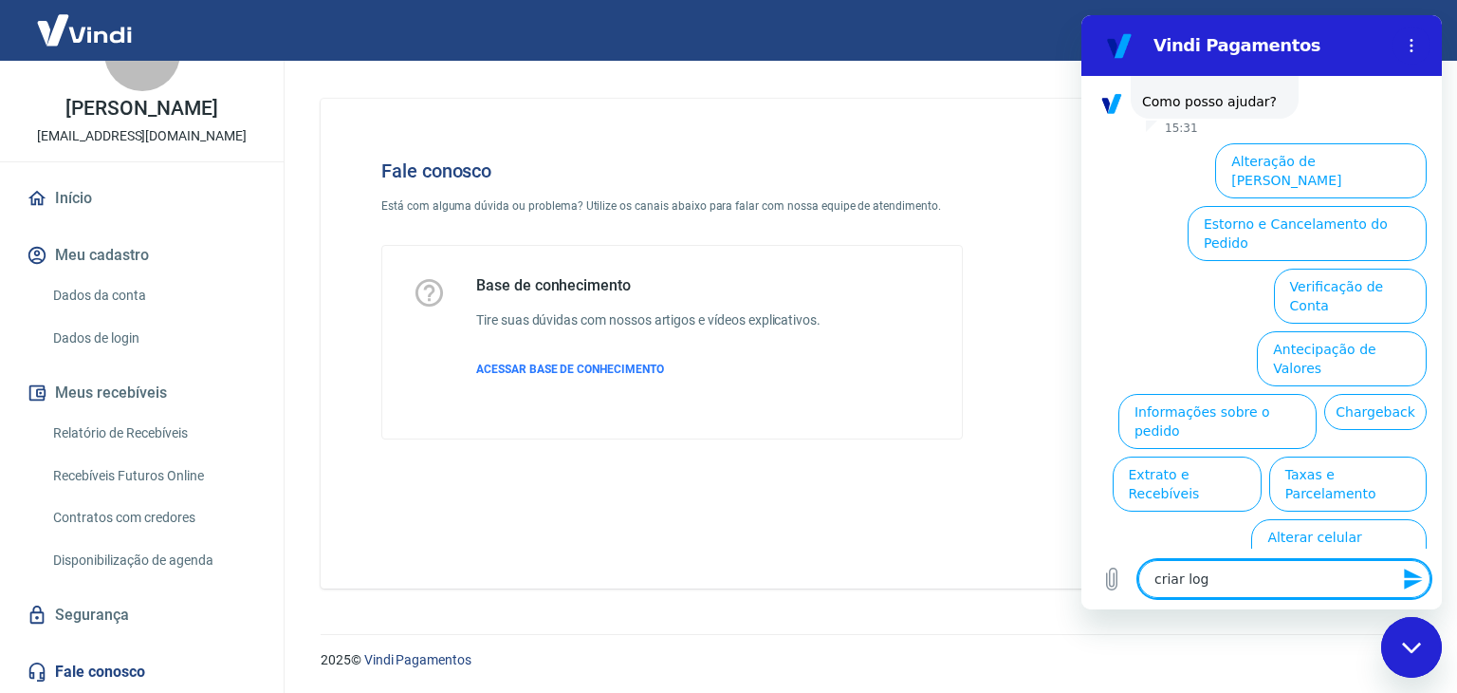
type textarea "x"
type textarea "criar login"
type textarea "x"
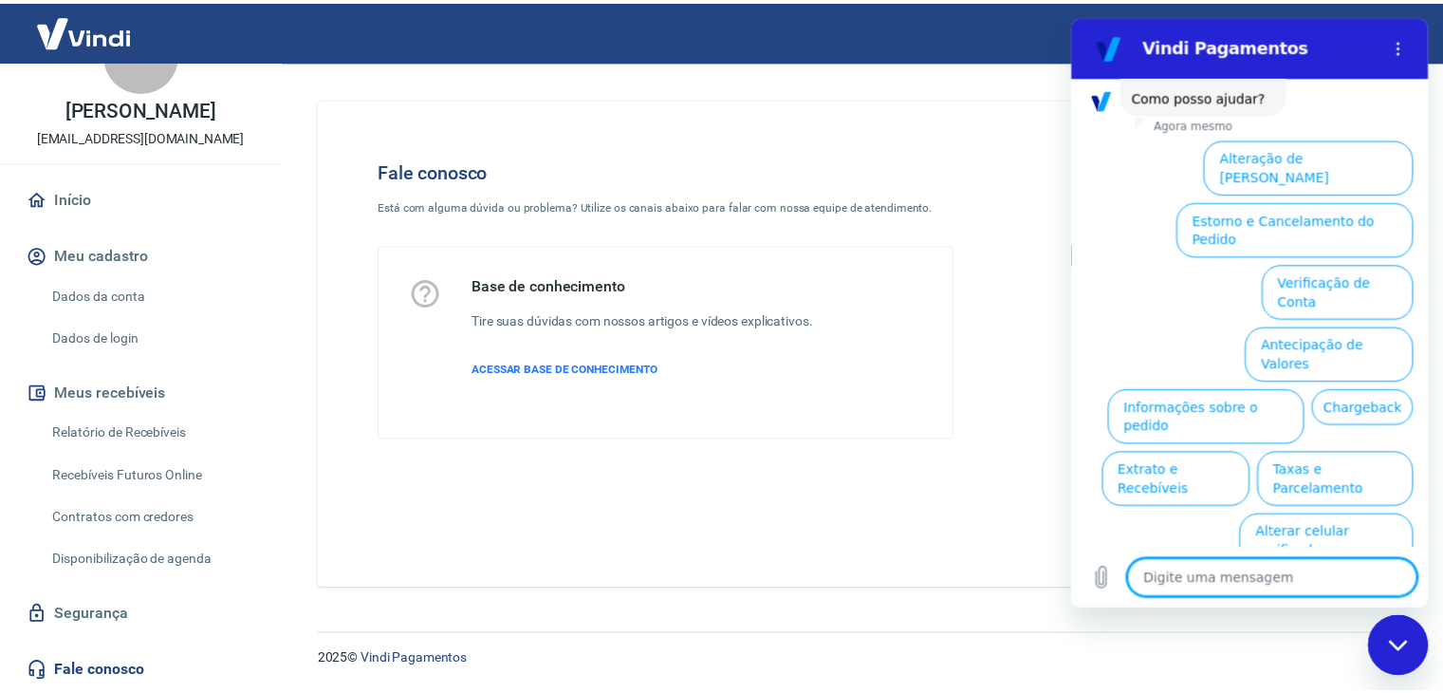
scroll to position [323, 0]
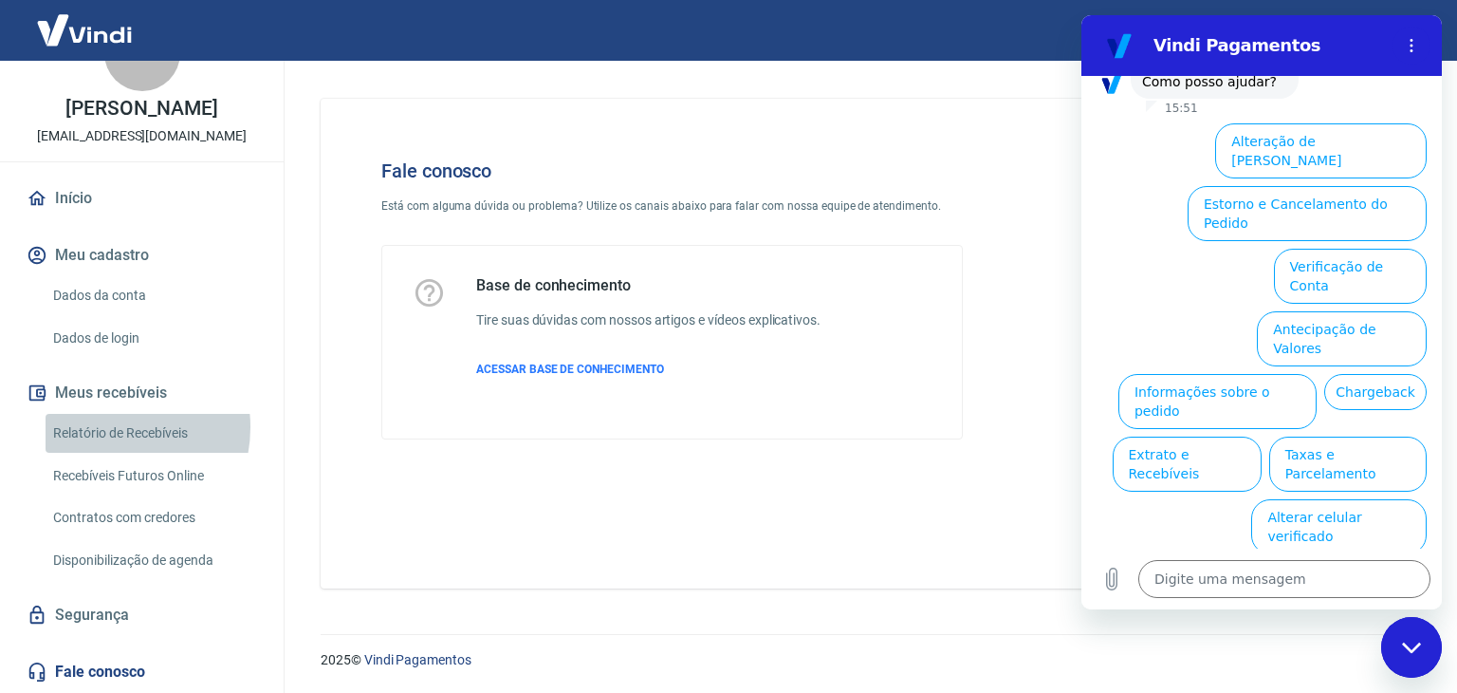
click at [109, 426] on link "Relatório de Recebíveis" at bounding box center [153, 433] width 215 height 39
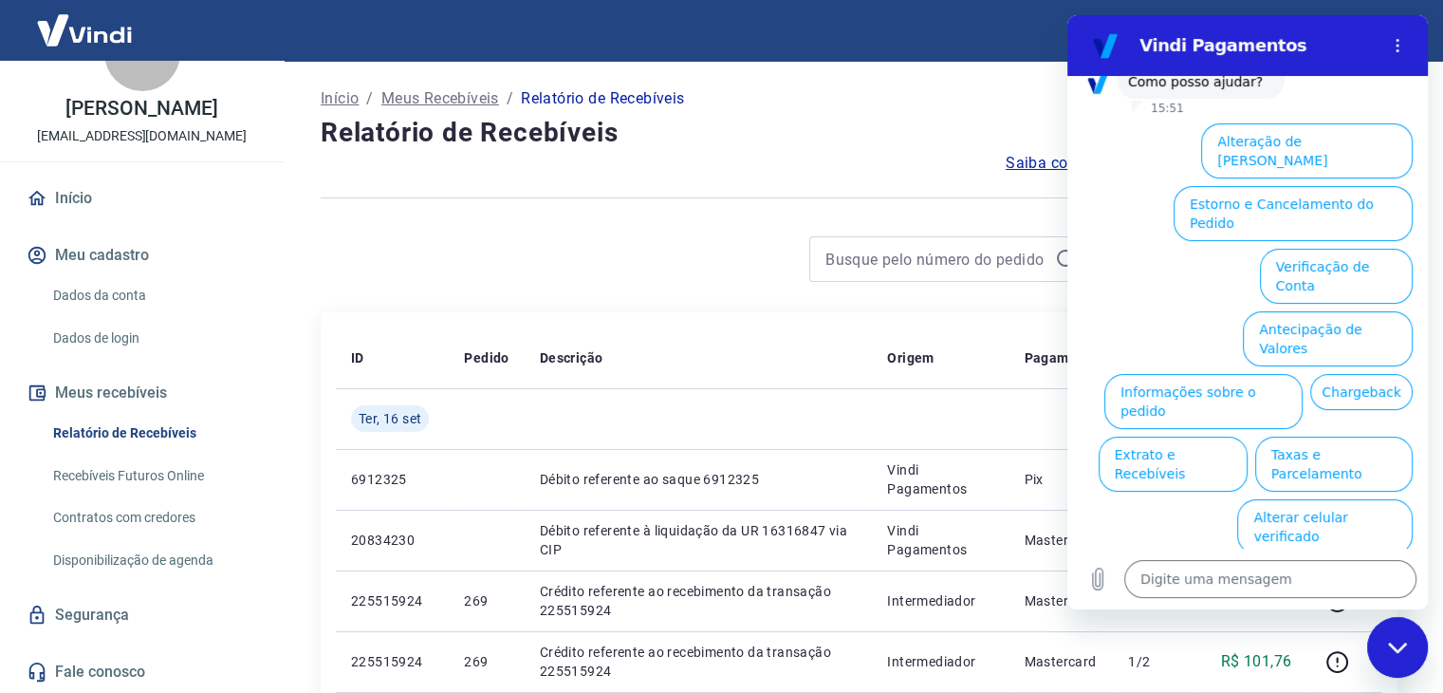
click at [1401, 641] on icon "Fechar janela de mensagens" at bounding box center [1398, 647] width 20 height 12
type textarea "x"
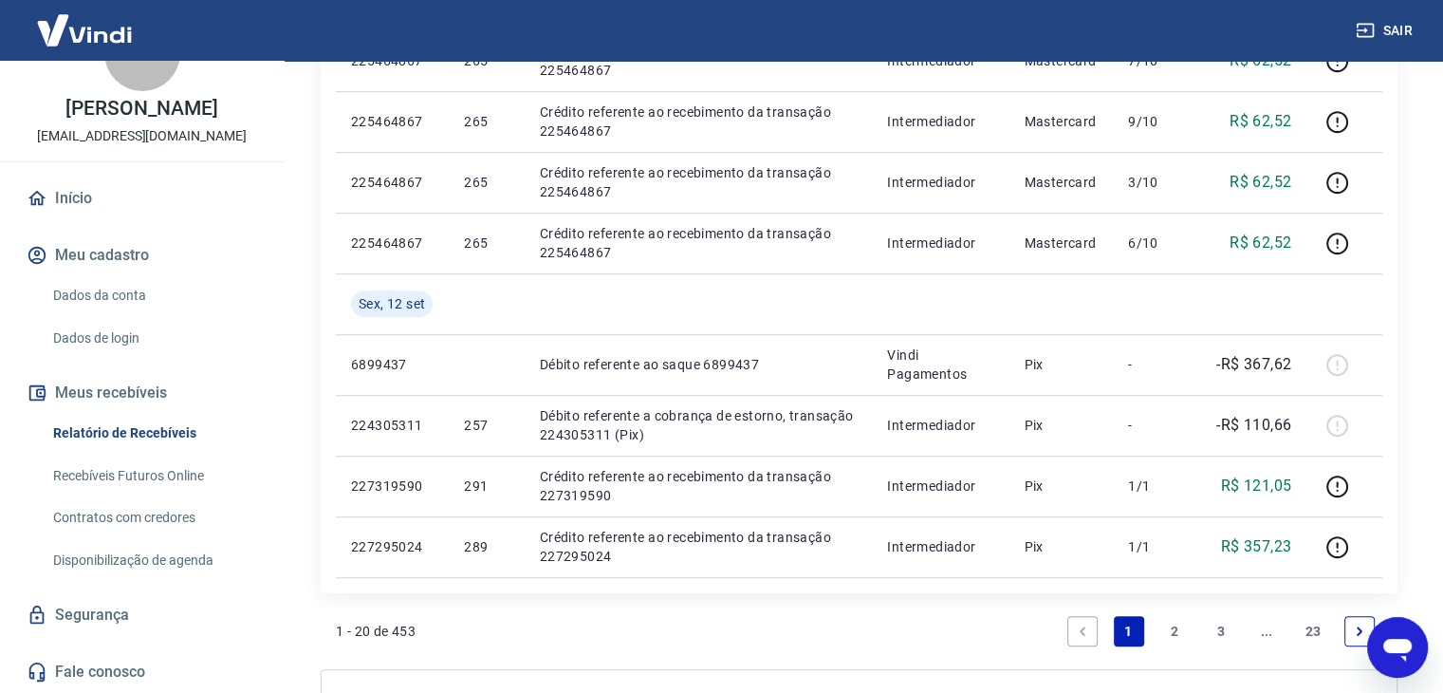
scroll to position [1403, 0]
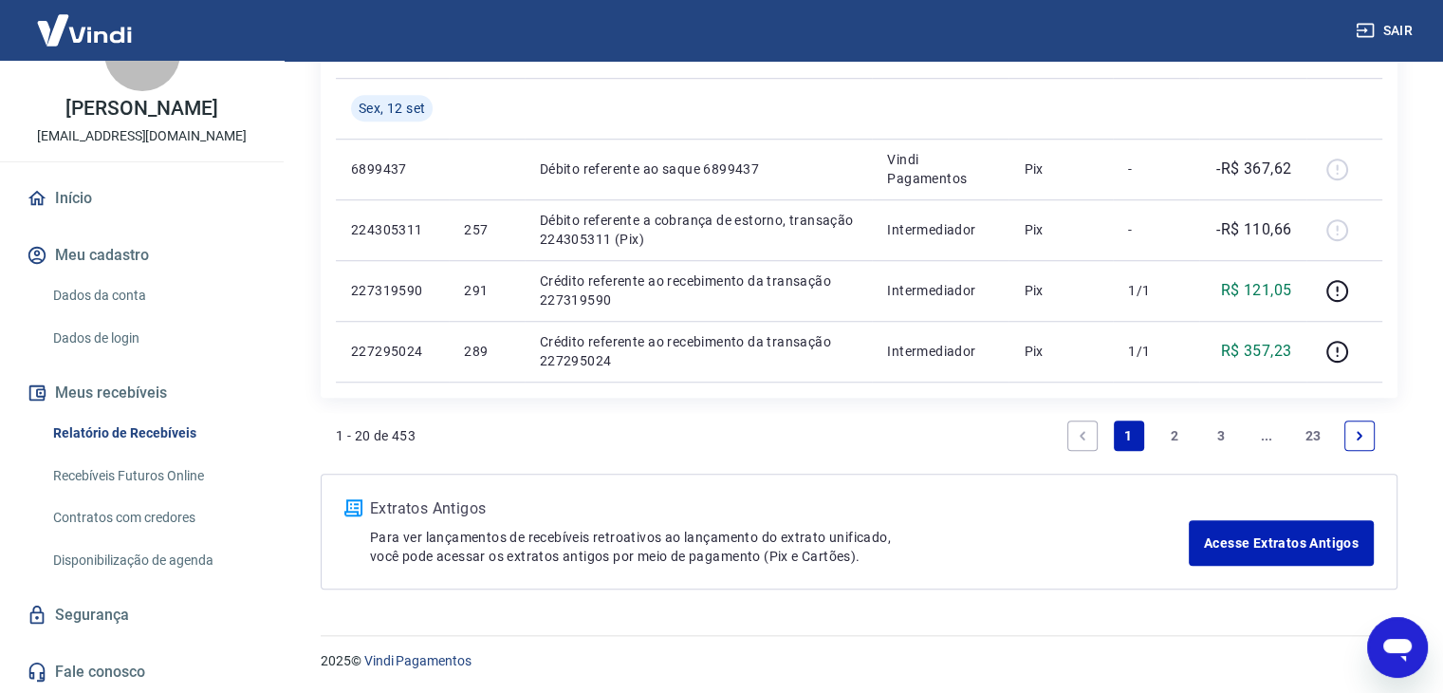
click at [1168, 433] on link "2" at bounding box center [1174, 435] width 30 height 30
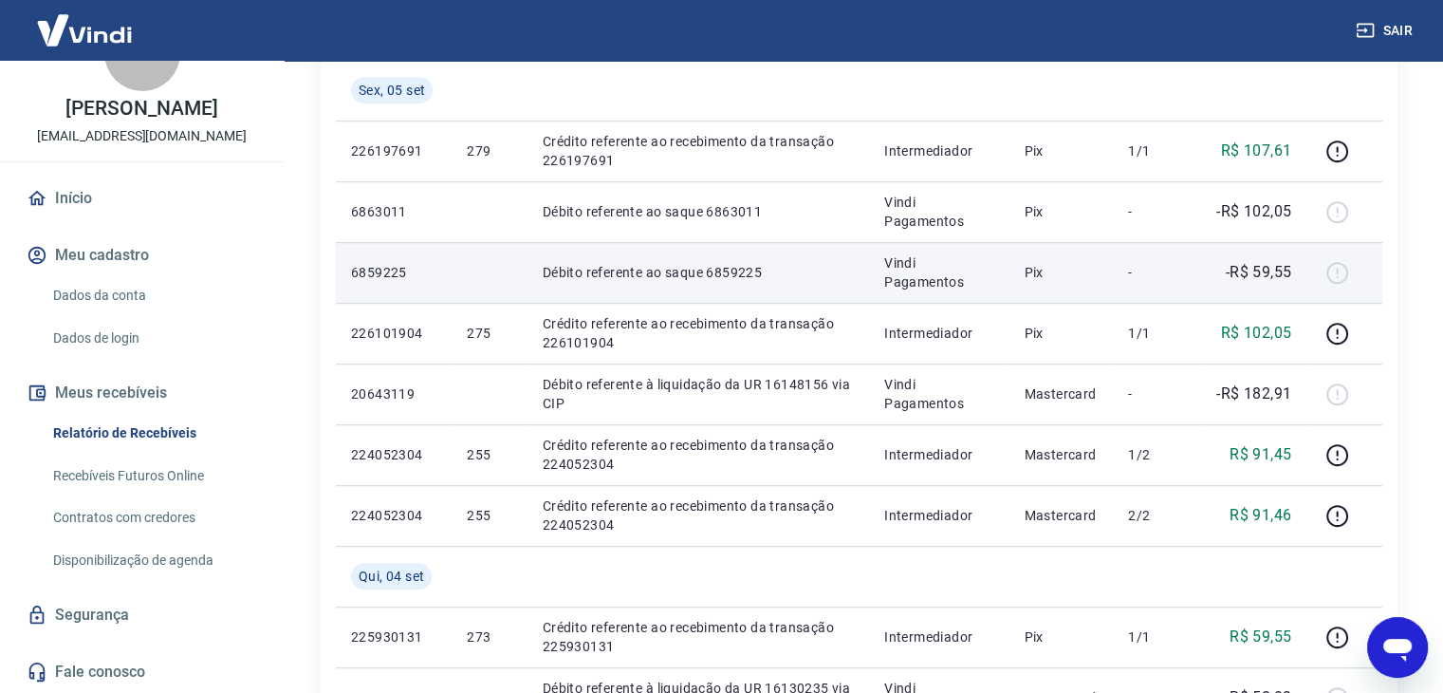
scroll to position [1328, 0]
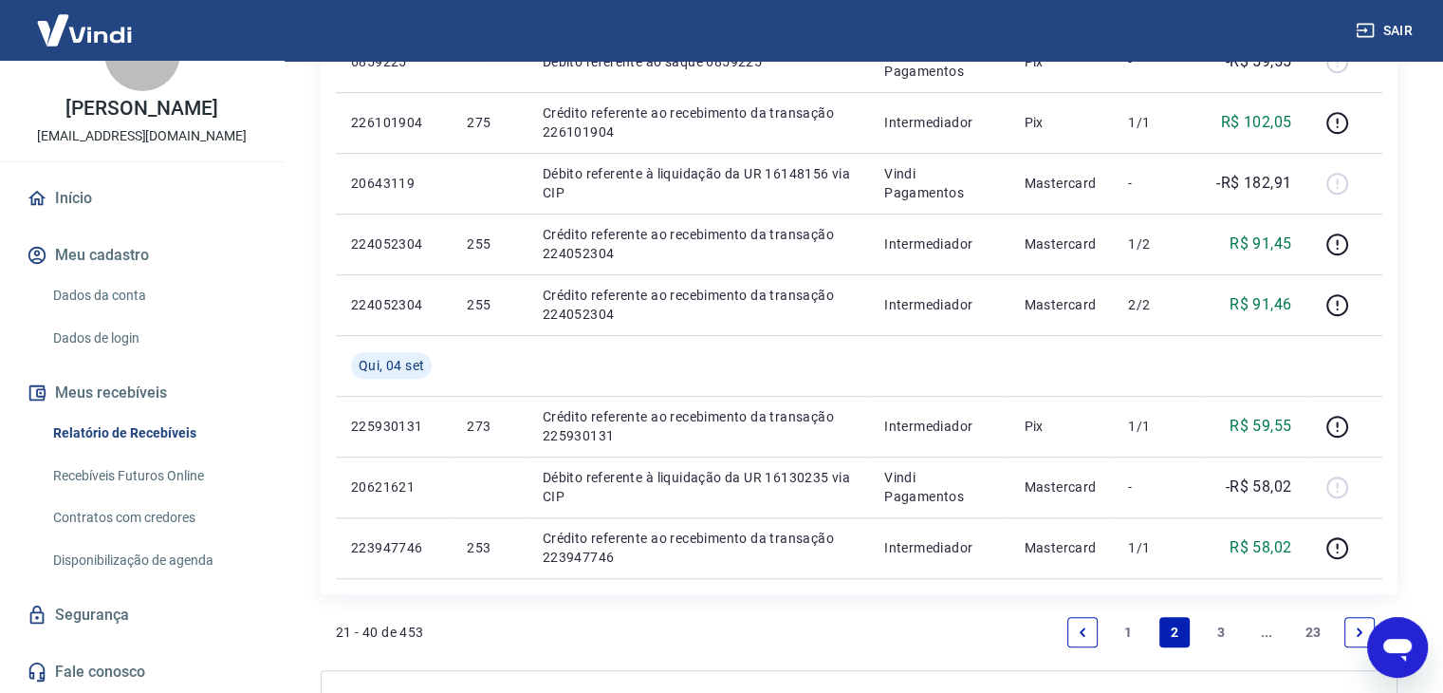
click at [1134, 630] on link "1" at bounding box center [1129, 632] width 30 height 30
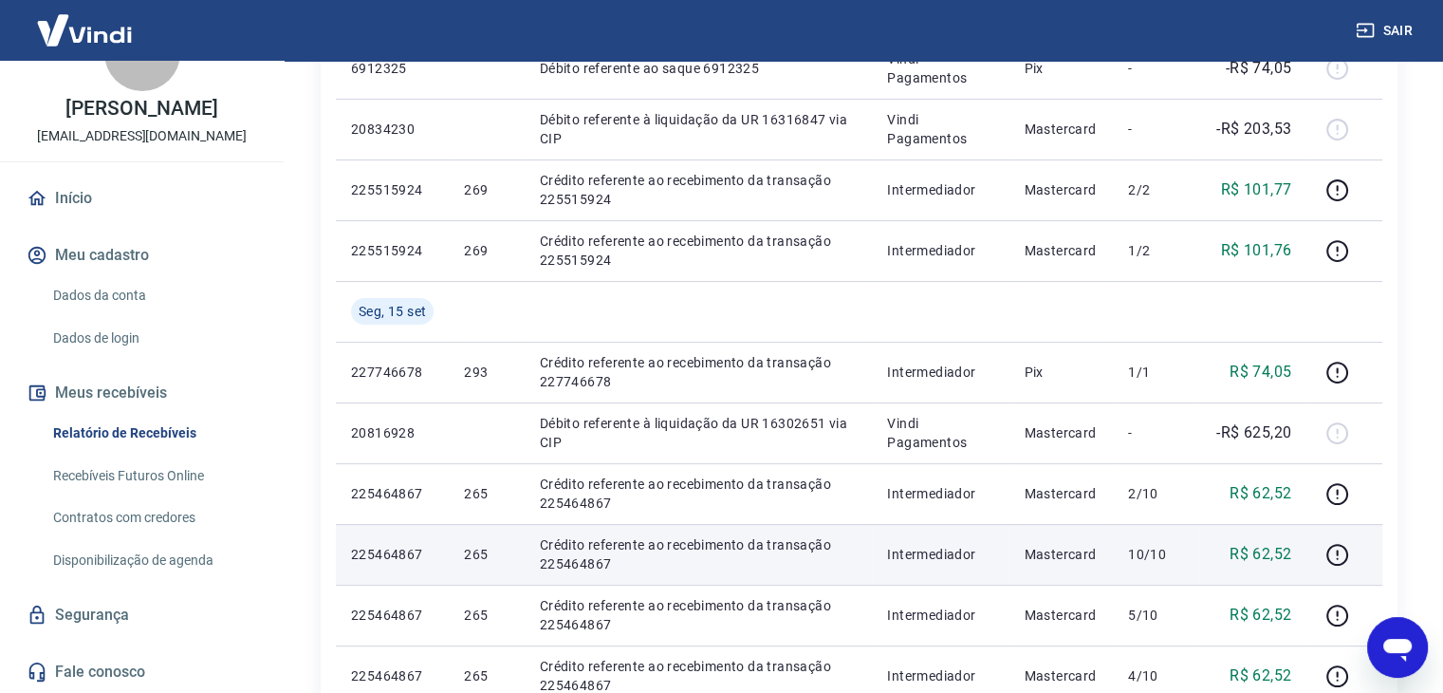
scroll to position [379, 0]
